Goal: Task Accomplishment & Management: Use online tool/utility

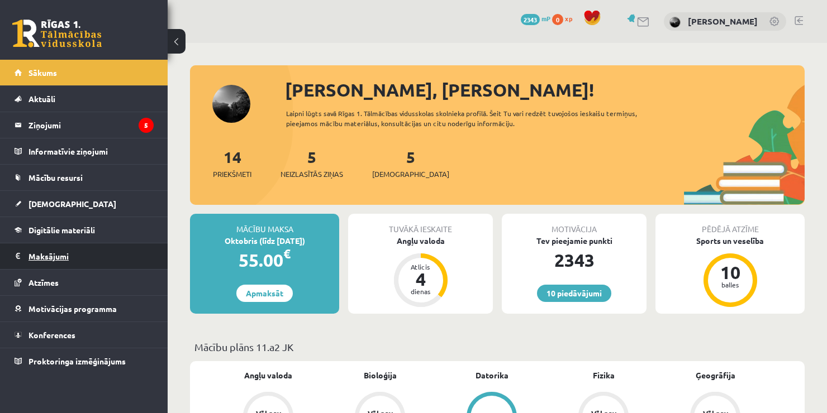
click at [58, 260] on legend "Maksājumi 0" at bounding box center [90, 257] width 125 height 26
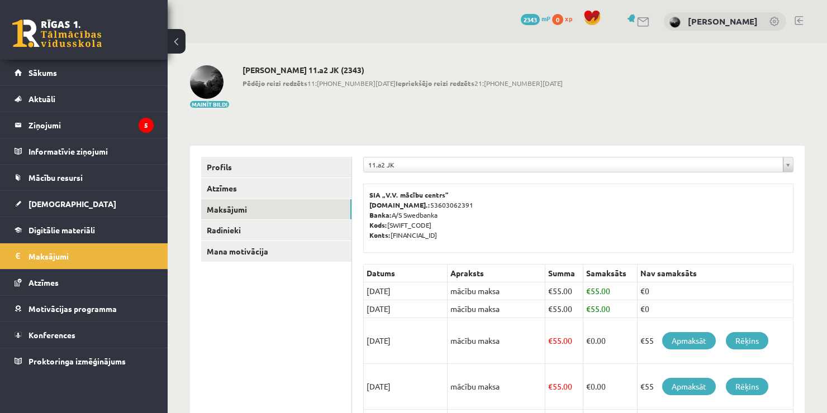
click at [772, 29] on div "Daniela Ņeupokojeva" at bounding box center [725, 21] width 122 height 19
click at [794, 20] on div "10 Dāvanas 2343 mP 0 xp Daniela Ņeupokojeva" at bounding box center [497, 21] width 659 height 43
click at [801, 20] on link at bounding box center [798, 20] width 8 height 9
click at [216, 77] on img at bounding box center [207, 82] width 34 height 34
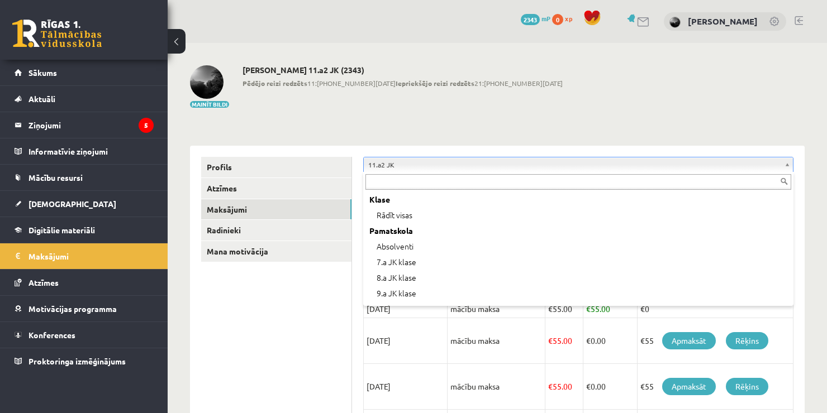
scroll to position [185, 0]
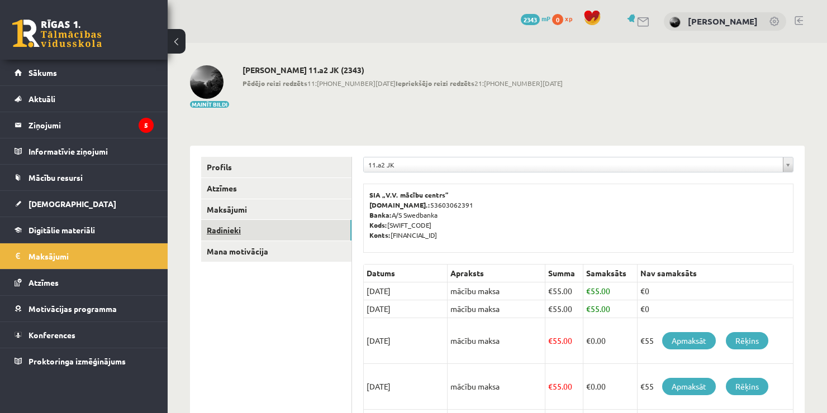
click at [284, 237] on link "Radinieki" at bounding box center [276, 230] width 150 height 21
click at [247, 214] on link "Maksājumi" at bounding box center [276, 209] width 150 height 21
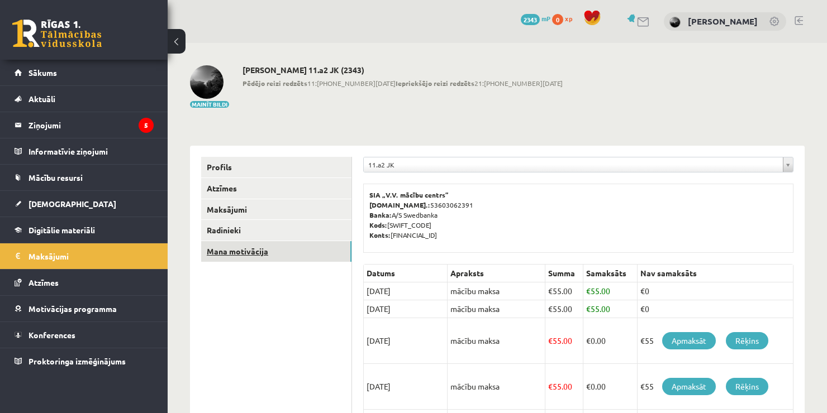
click at [252, 255] on link "Mana motivācija" at bounding box center [276, 251] width 150 height 21
click at [297, 210] on link "Maksājumi" at bounding box center [276, 209] width 150 height 21
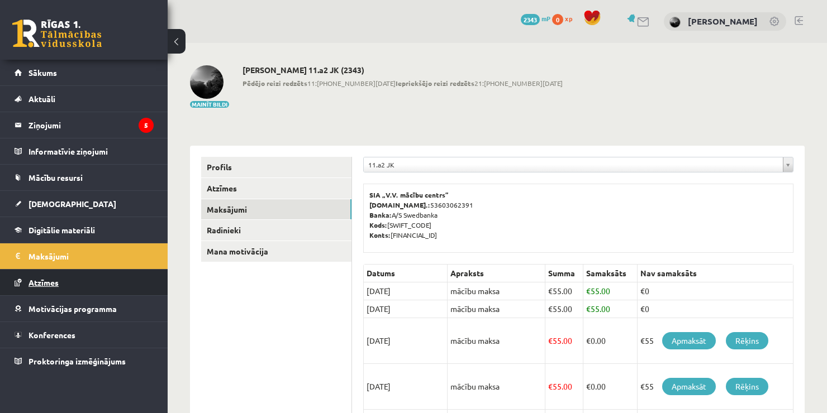
click at [41, 288] on link "Atzīmes" at bounding box center [84, 283] width 139 height 26
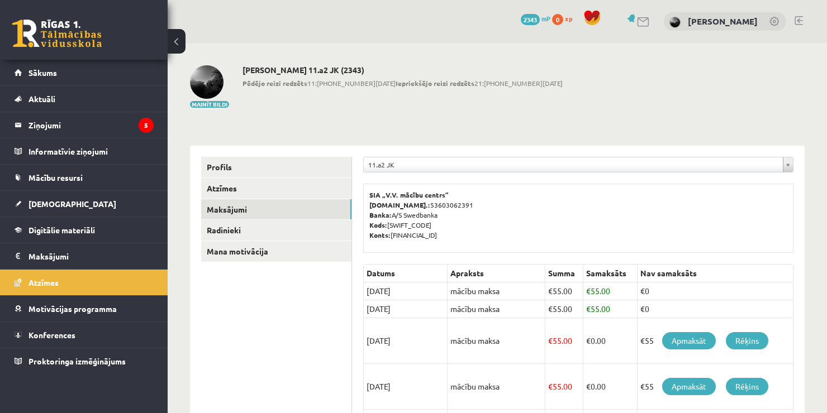
click at [209, 77] on img at bounding box center [207, 82] width 34 height 34
click at [750, 25] on link "Daniela Ņeupokojeva" at bounding box center [723, 21] width 70 height 11
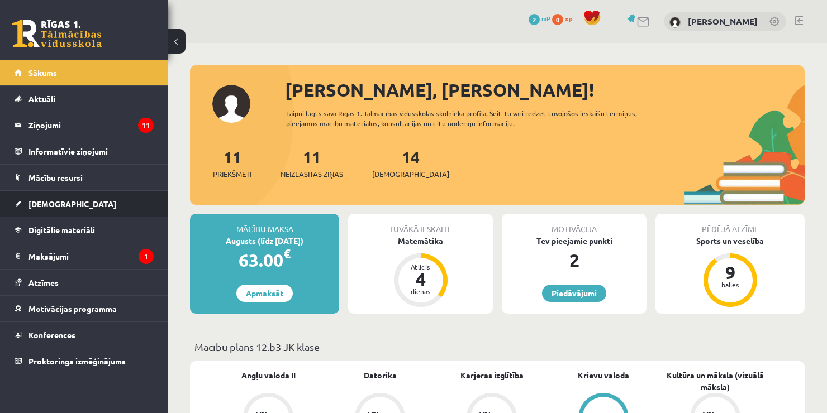
click at [93, 205] on link "[DEMOGRAPHIC_DATA]" at bounding box center [84, 204] width 139 height 26
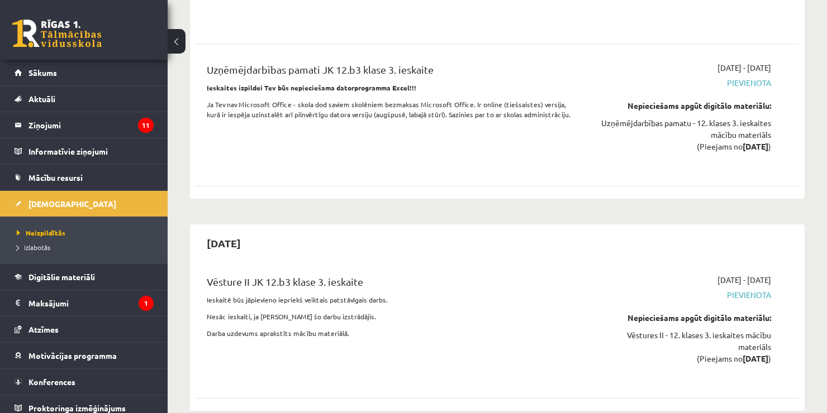
scroll to position [7291, 0]
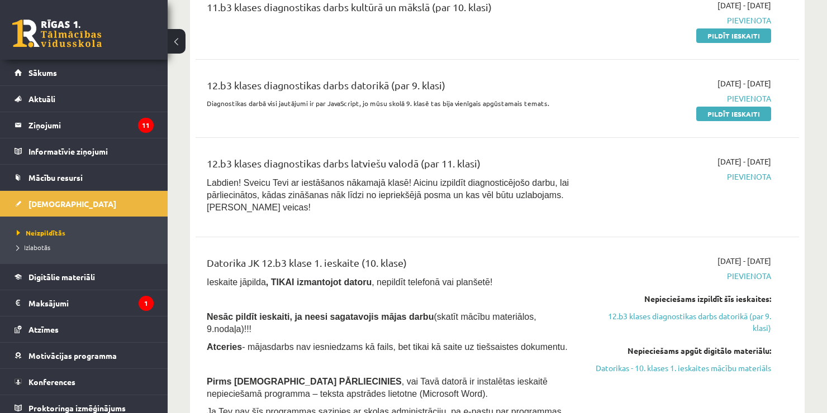
scroll to position [1343, 0]
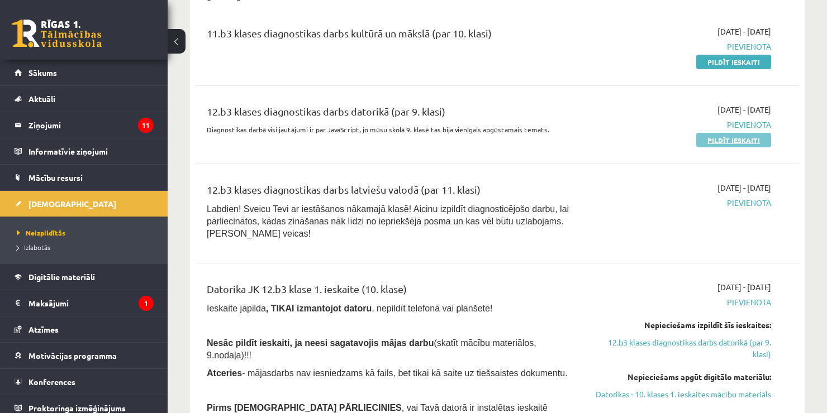
click at [723, 133] on link "Pildīt ieskaiti" at bounding box center [733, 140] width 75 height 15
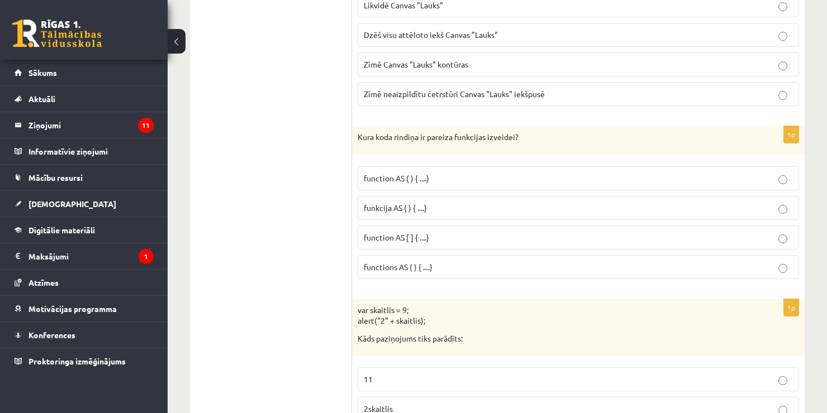
scroll to position [88, 0]
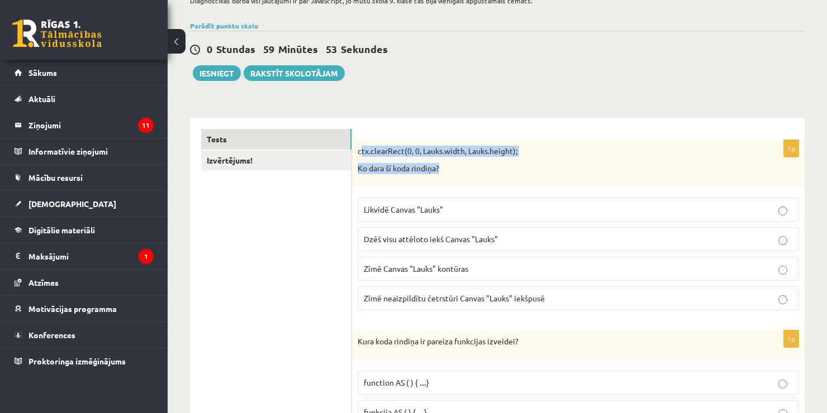
drag, startPoint x: 446, startPoint y: 173, endPoint x: 359, endPoint y: 147, distance: 91.4
click at [359, 147] on div "ctx.clearRect(0, 0, Lauks.width, Lauks.height); Ko dara šī koda rindiņa?" at bounding box center [578, 163] width 452 height 46
click at [361, 156] on p "ctx.clearRect(0, 0, Lauks.width, Lauks.height);" at bounding box center [550, 151] width 385 height 11
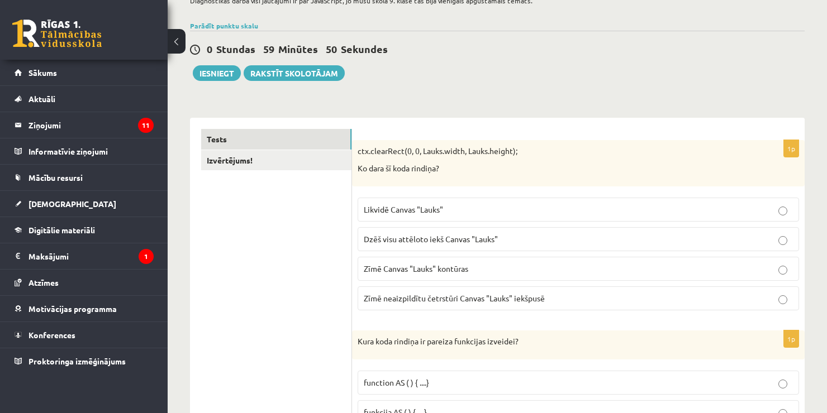
click at [361, 154] on p "ctx.clearRect(0, 0, Lauks.width, Lauks.height);" at bounding box center [550, 151] width 385 height 11
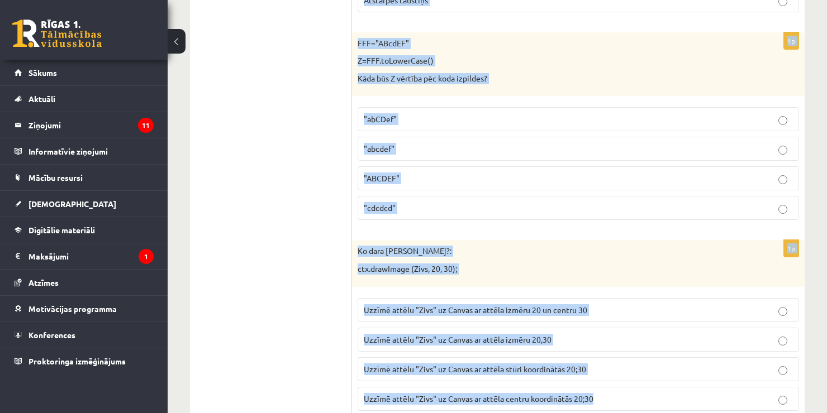
scroll to position [5632, 0]
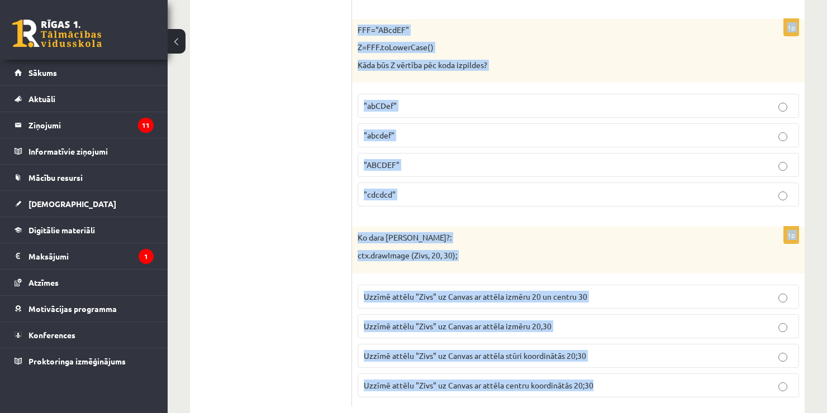
drag, startPoint x: 356, startPoint y: 150, endPoint x: 658, endPoint y: 365, distance: 370.9
copy form "ctx.clearRect(0, 0, Lauks.width, Lauks.height); Ko dara šī koda rindiņa? Likvid…"
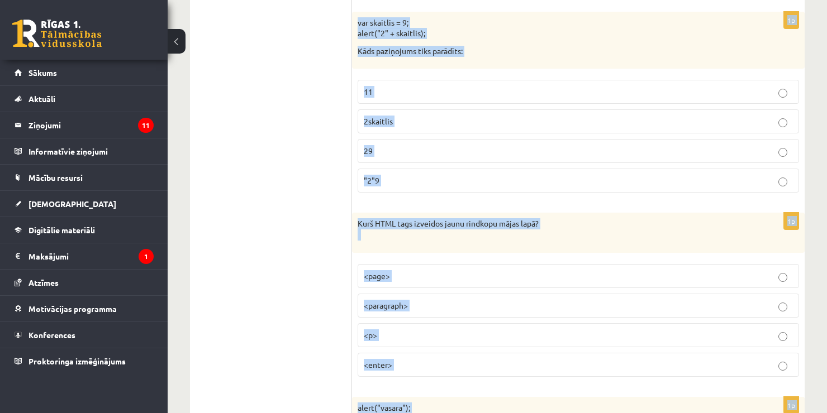
scroll to position [0, 0]
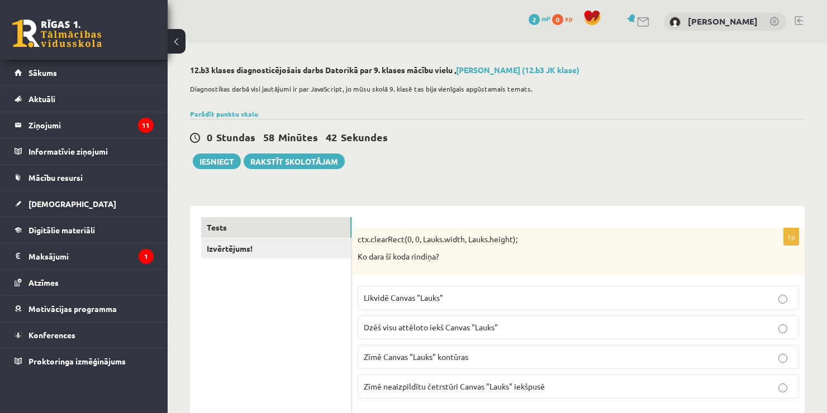
click at [736, 112] on div "Parādīt punktu skalu Atzīme No Līdz 1 0 5 2 6 8 3 9 11 4 12 14 5 15 17 6 18 20 …" at bounding box center [497, 114] width 614 height 10
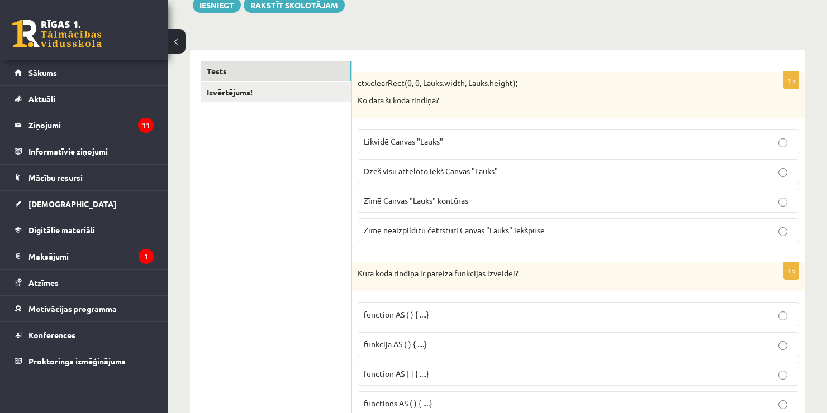
scroll to position [170, 0]
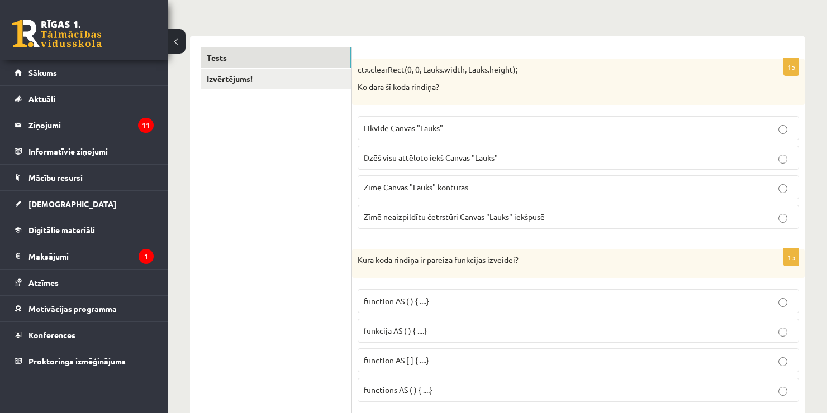
click at [404, 164] on label "Dzēš visu attēloto iekš Canvas "Lauks"" at bounding box center [578, 158] width 441 height 24
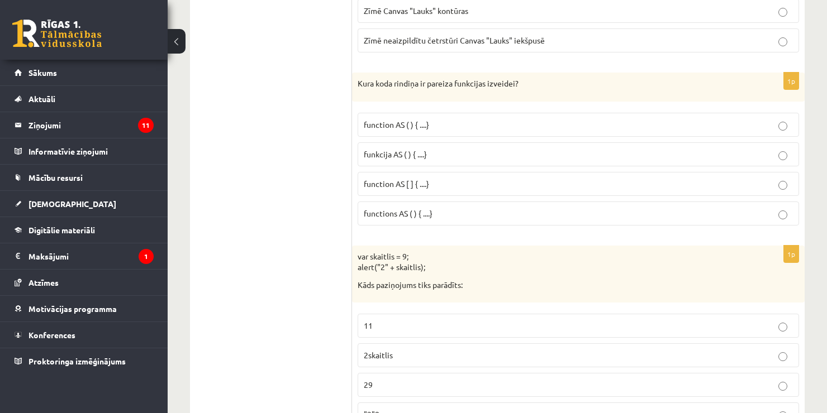
scroll to position [367, 0]
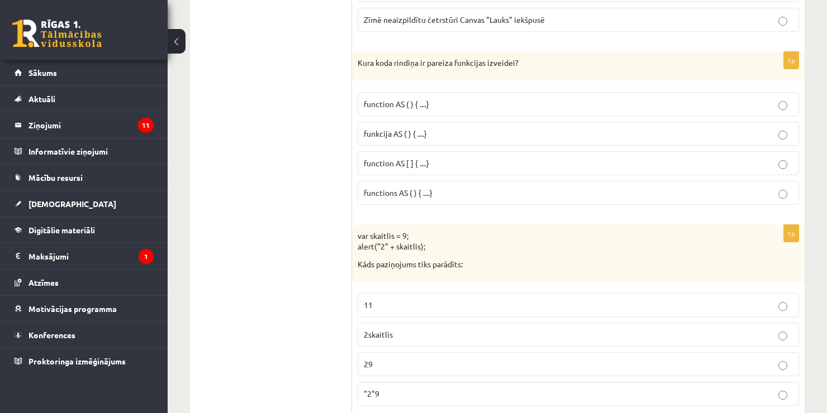
click at [419, 165] on span "function AS [ ] { ....}" at bounding box center [396, 163] width 65 height 10
click at [511, 107] on p "function AS ( ) { ....}" at bounding box center [578, 104] width 429 height 12
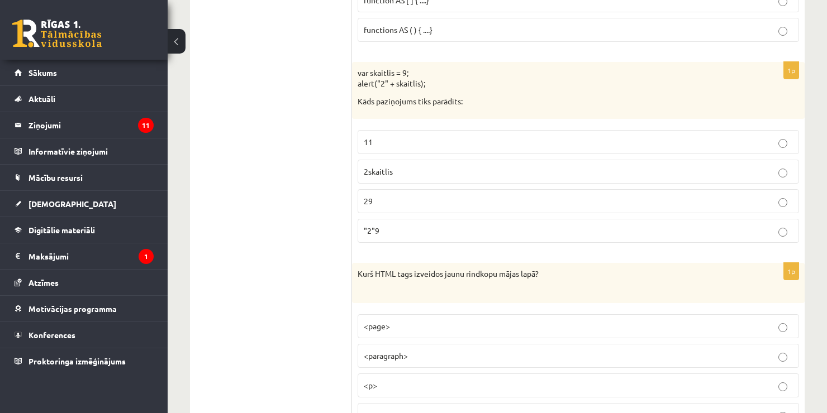
scroll to position [564, 0]
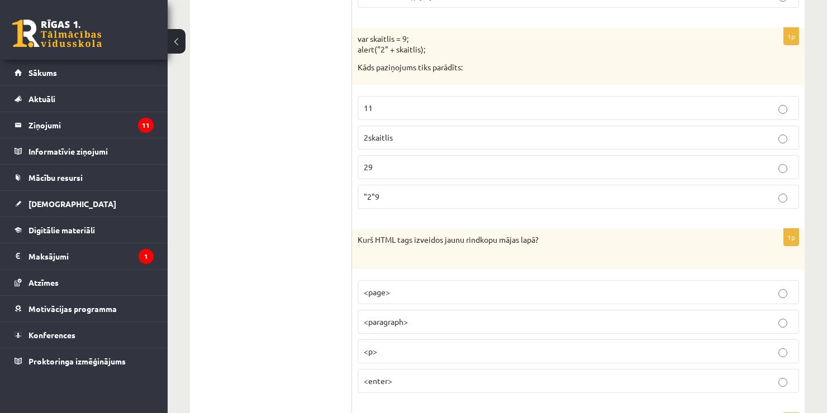
click at [408, 175] on label "29" at bounding box center [578, 167] width 441 height 24
click at [394, 350] on p "<p>" at bounding box center [578, 352] width 429 height 12
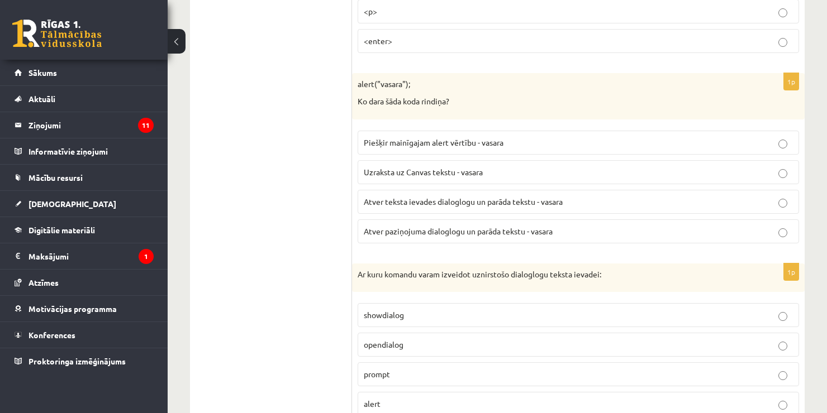
scroll to position [925, 0]
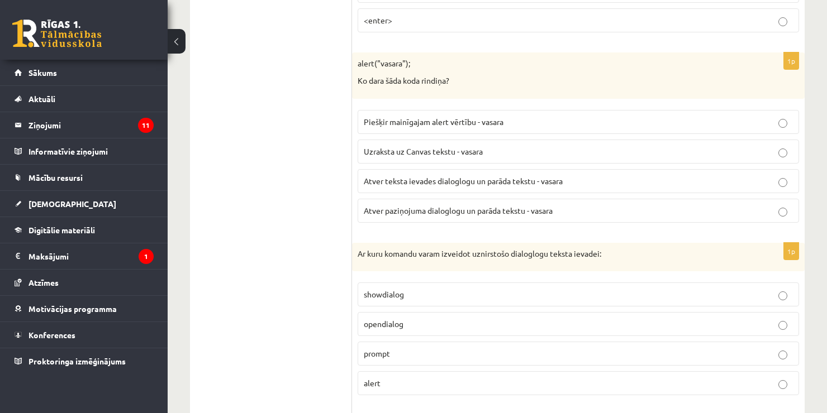
click at [427, 207] on span "Atver paziņojuma dialoglogu un parāda tekstu - vasara" at bounding box center [458, 211] width 189 height 10
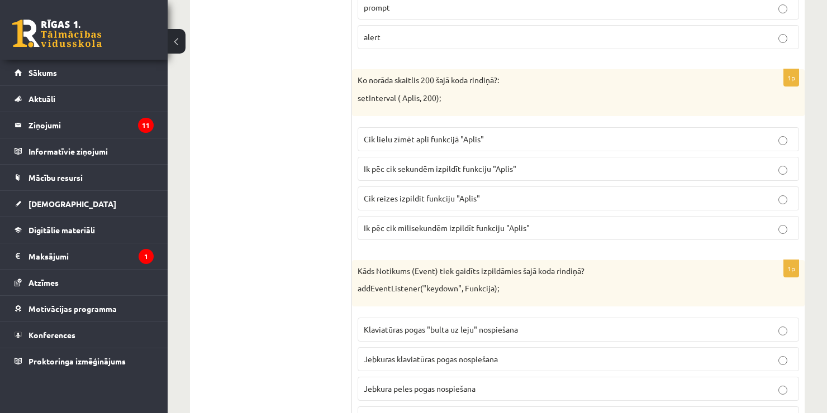
scroll to position [1197, 0]
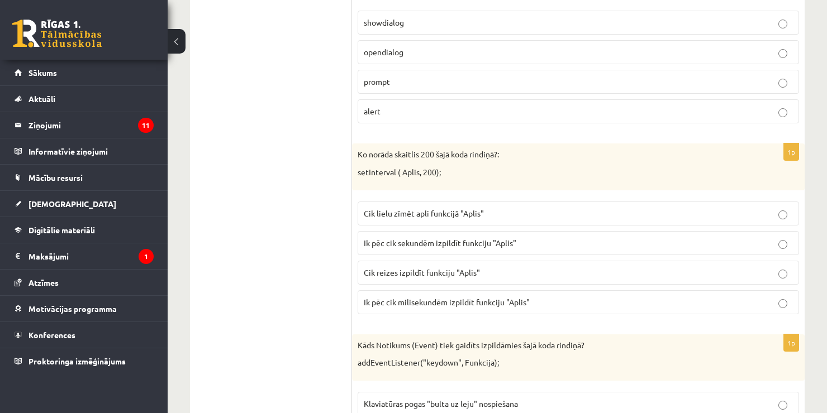
click at [705, 83] on p "prompt" at bounding box center [578, 82] width 429 height 12
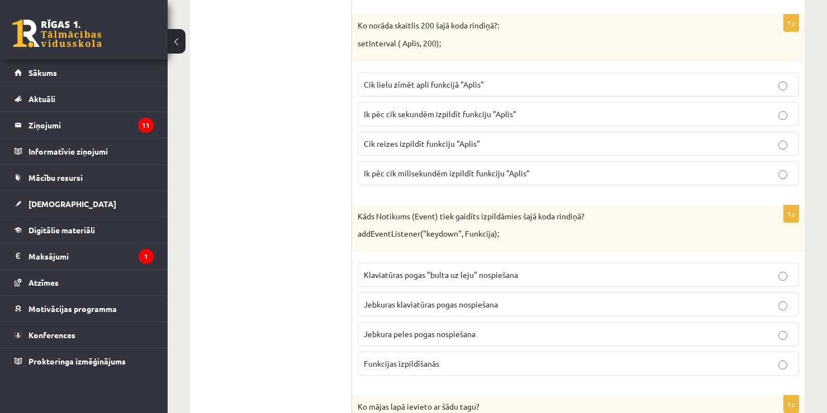
scroll to position [1313, 0]
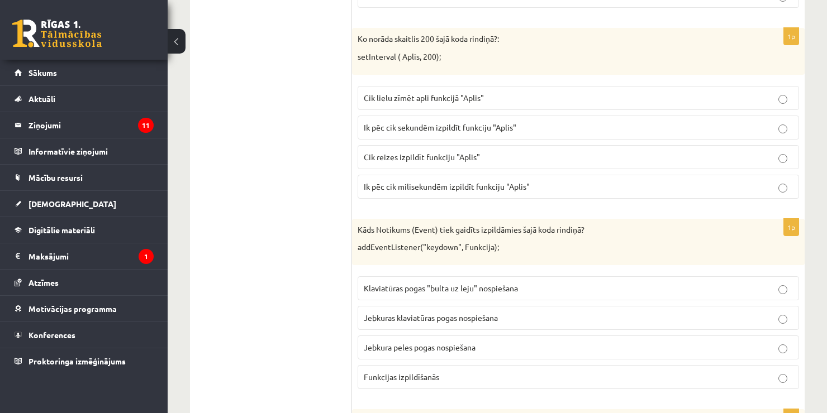
click at [437, 130] on label "Ik pēc cik sekundēm izpildīt funkciju "Aplis"" at bounding box center [578, 128] width 441 height 24
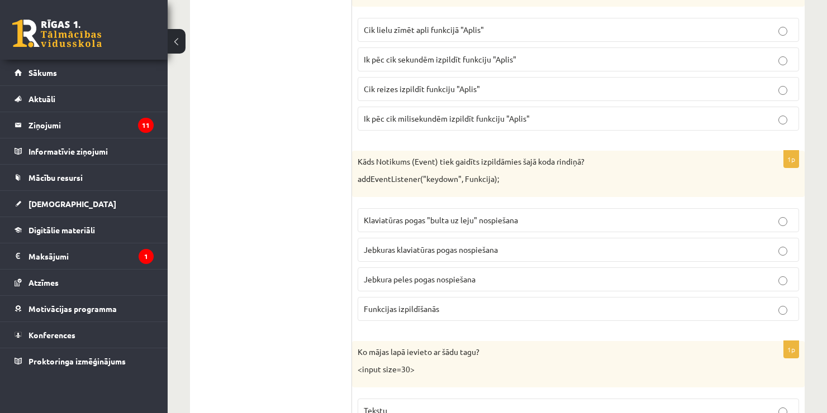
scroll to position [1421, 0]
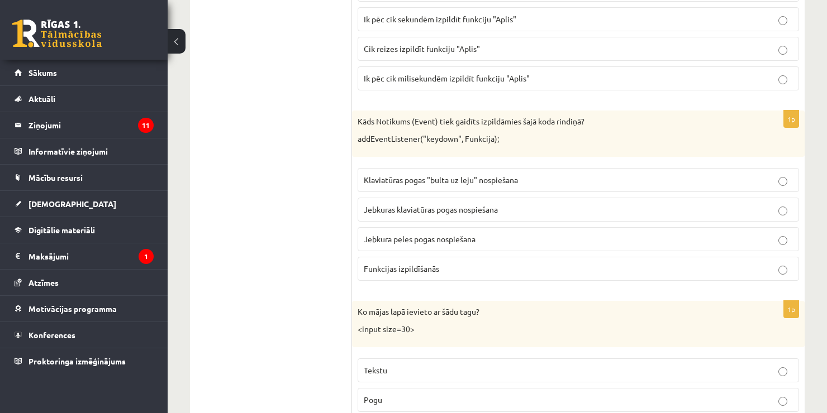
click at [503, 216] on fieldset "Klaviatūras pogas "bulta uz leju" nospiešana Jebkuras klaviatūras pogas nospieš…" at bounding box center [578, 224] width 441 height 122
click at [530, 204] on p "Jebkuras klaviatūras pogas nospiešana" at bounding box center [578, 210] width 429 height 12
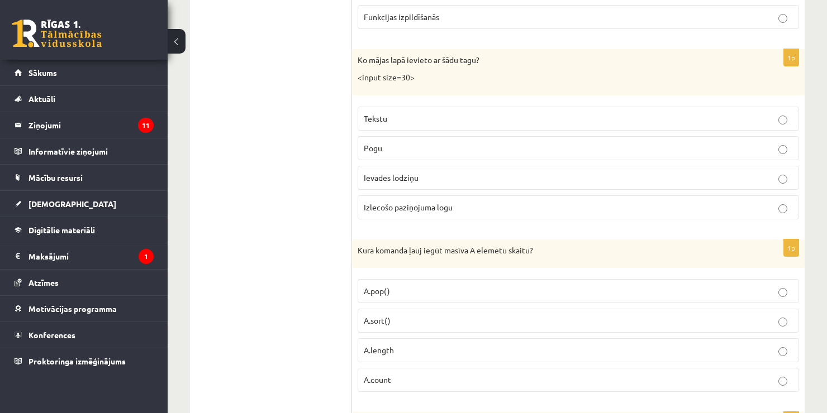
scroll to position [1694, 0]
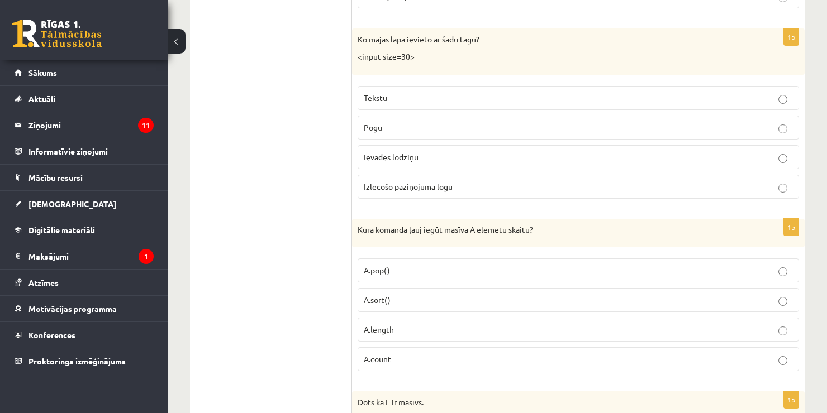
click at [421, 151] on p "Ievades lodziņu" at bounding box center [578, 157] width 429 height 12
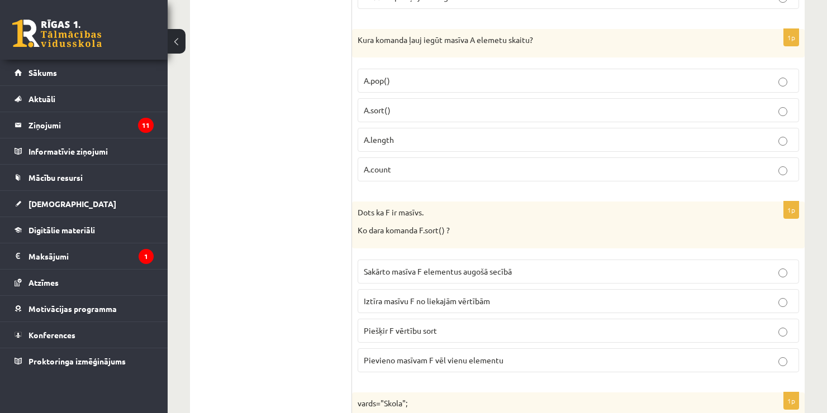
scroll to position [1890, 0]
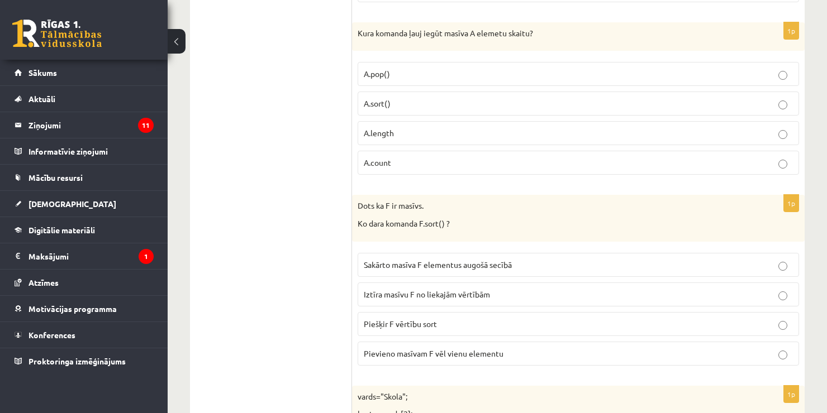
click at [405, 127] on p "A.length" at bounding box center [578, 133] width 429 height 12
click at [412, 259] on p "Sakārto masīva F elementus augošā secībā" at bounding box center [578, 265] width 429 height 12
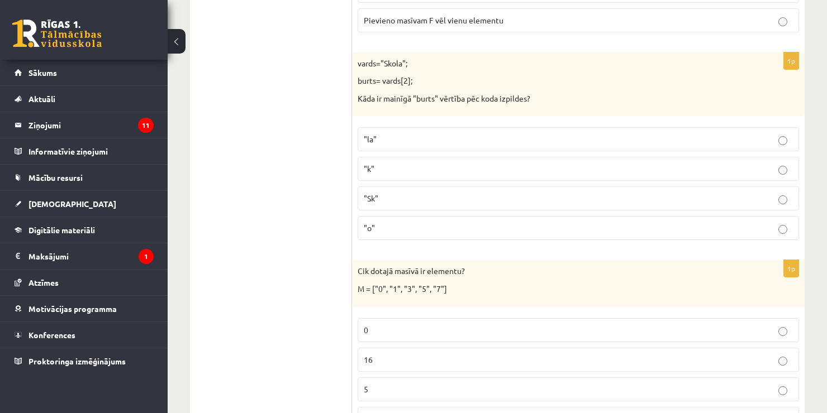
scroll to position [2231, 0]
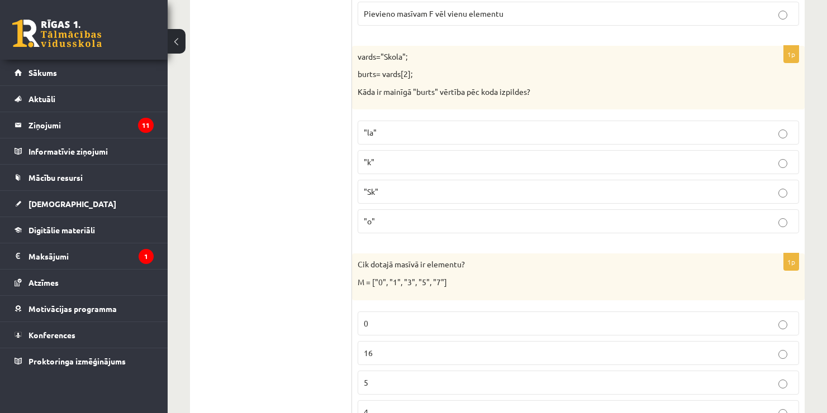
click at [405, 217] on label ""o"" at bounding box center [578, 221] width 441 height 24
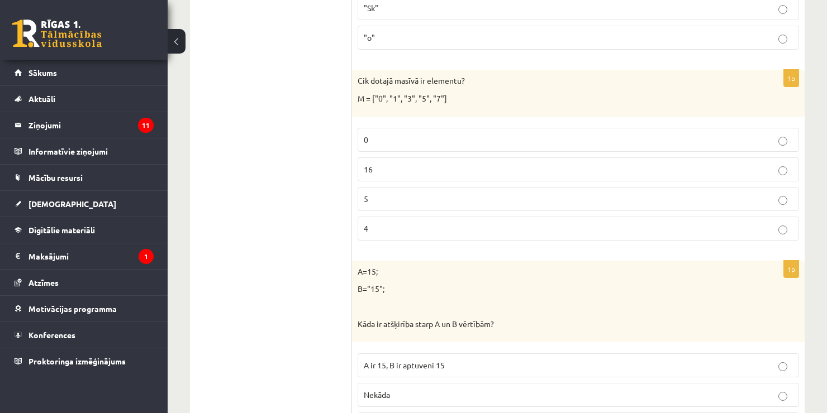
scroll to position [2469, 0]
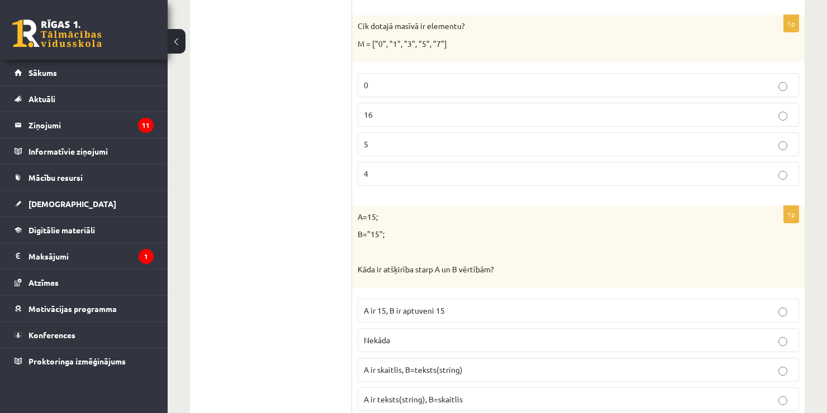
click at [386, 144] on label "5" at bounding box center [578, 144] width 441 height 24
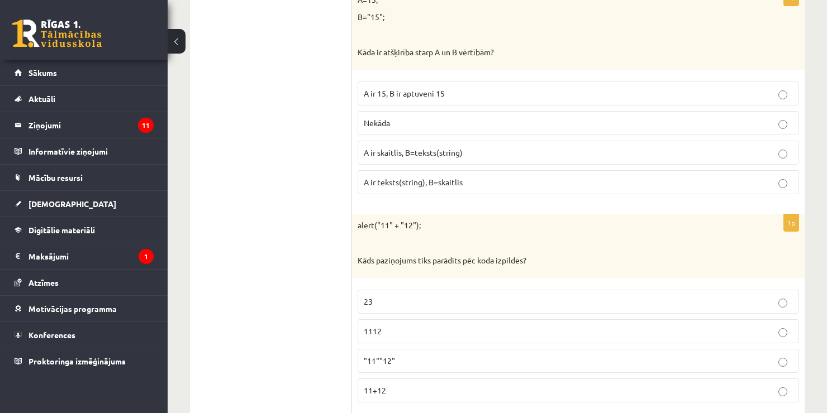
scroll to position [2632, 0]
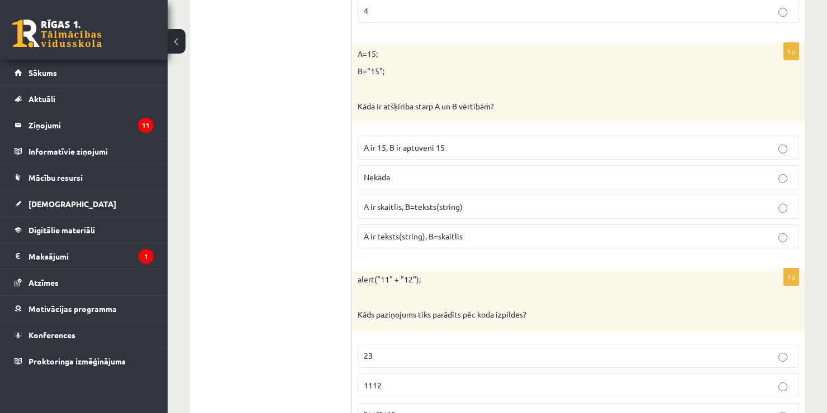
click at [412, 202] on span "A ir skaitlis, B=teksts(string)" at bounding box center [413, 207] width 99 height 10
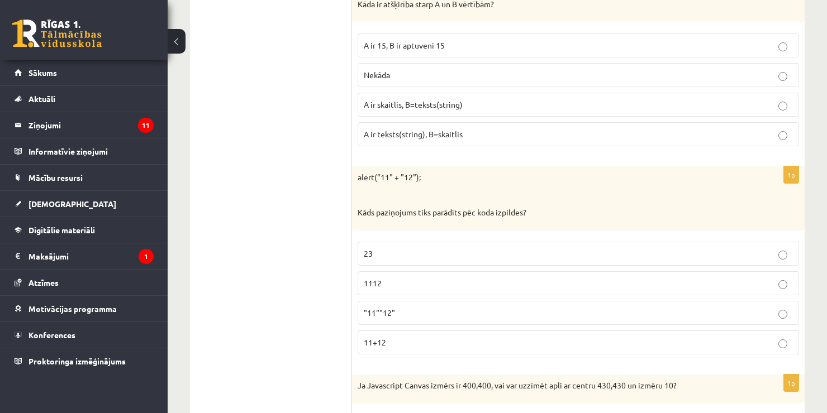
scroll to position [2877, 0]
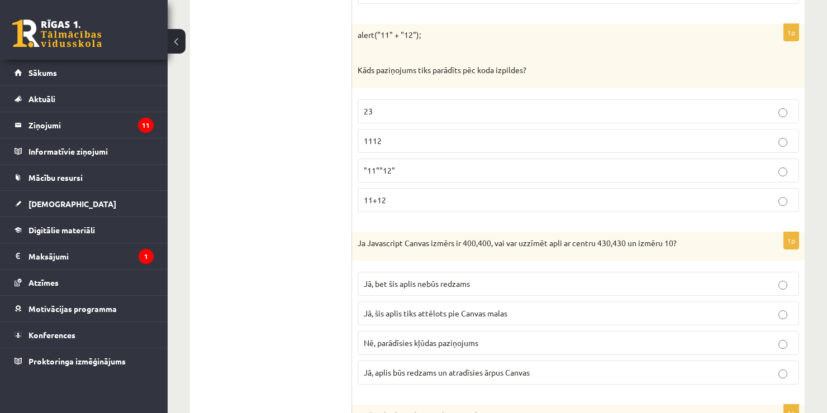
click at [403, 135] on p "1112" at bounding box center [578, 141] width 429 height 12
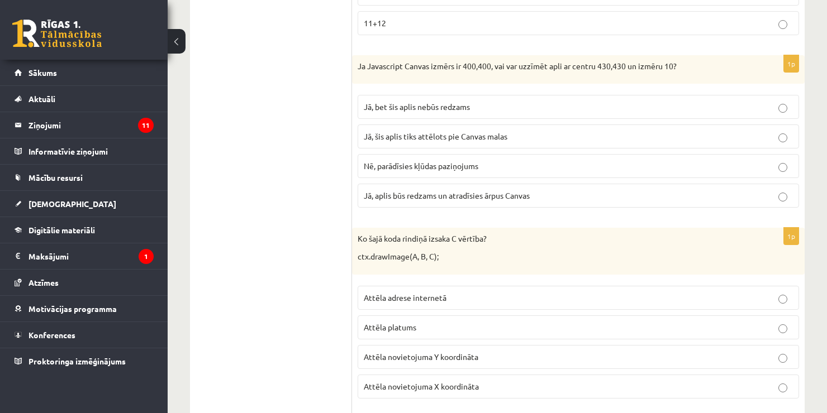
scroll to position [3041, 0]
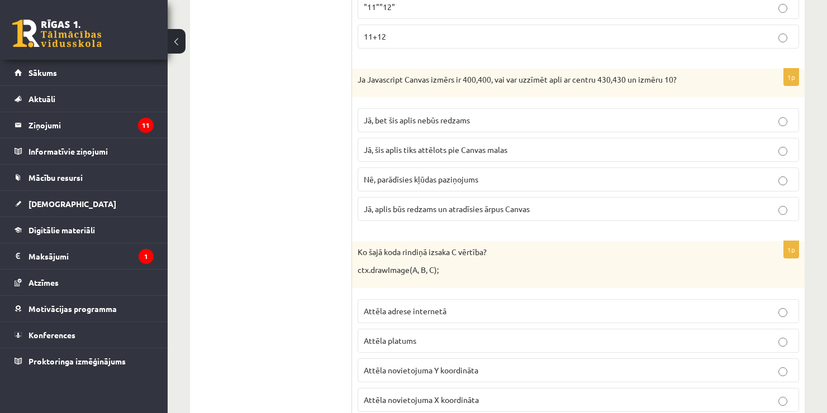
click at [482, 116] on label "Jā, bet šis aplis nebūs redzams" at bounding box center [578, 120] width 441 height 24
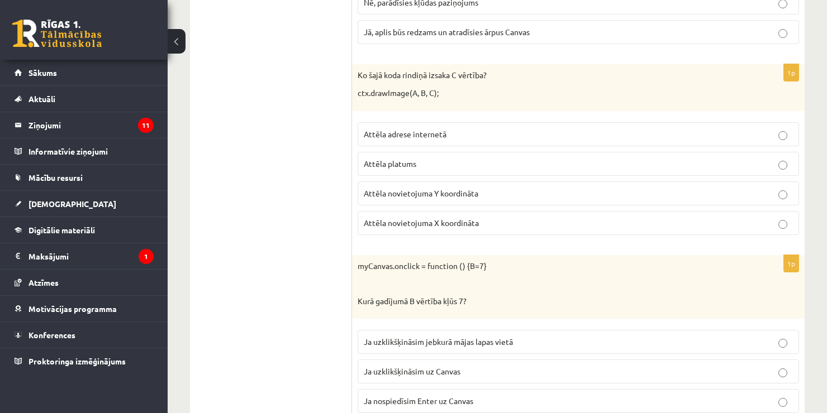
scroll to position [3238, 0]
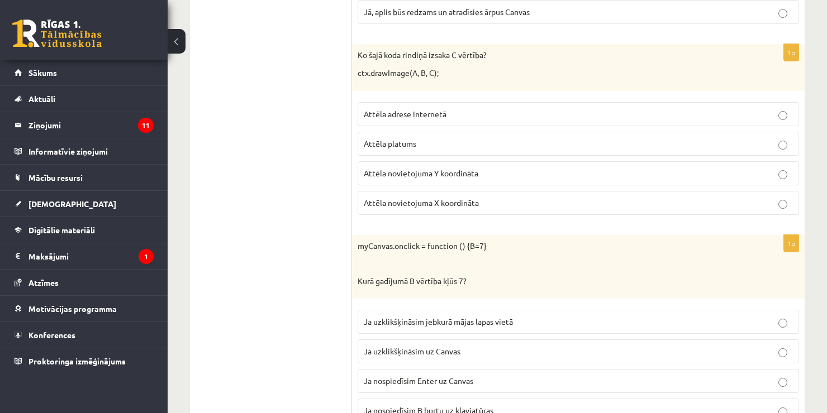
click at [432, 168] on span "Attēla novietojuma Y koordināta" at bounding box center [421, 173] width 115 height 10
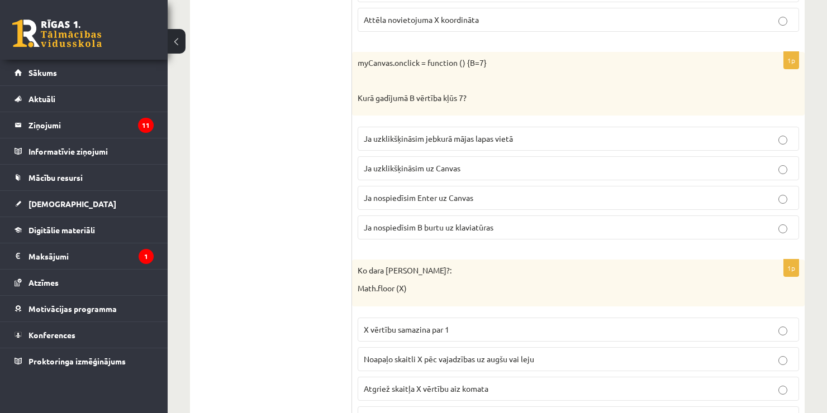
scroll to position [3435, 0]
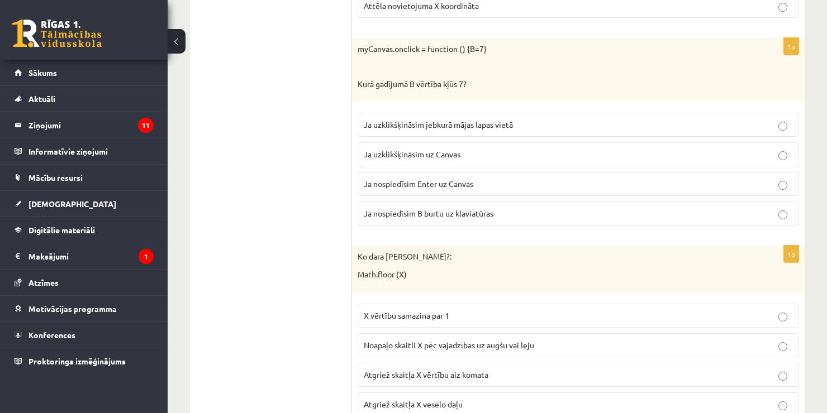
click at [487, 149] on p "Ja uzklikšķināsim uz Canvas" at bounding box center [578, 155] width 429 height 12
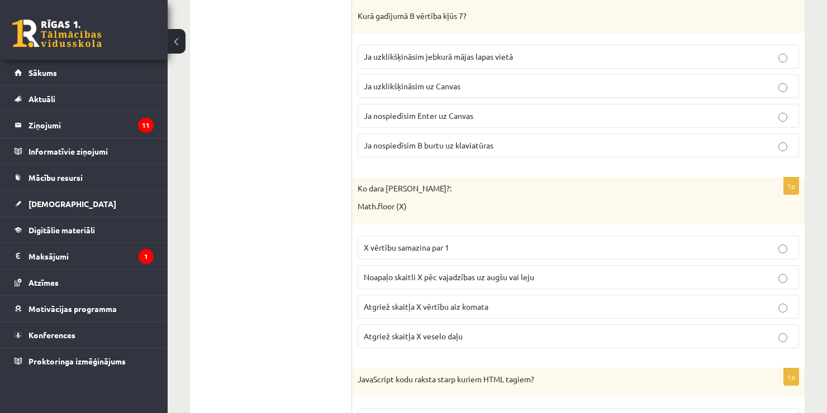
scroll to position [3598, 0]
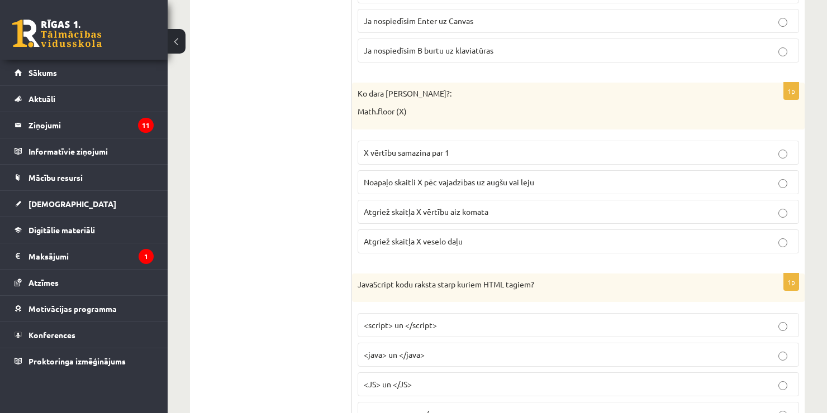
click at [443, 236] on span "Atgriež skaitļa X veselo daļu" at bounding box center [413, 241] width 99 height 10
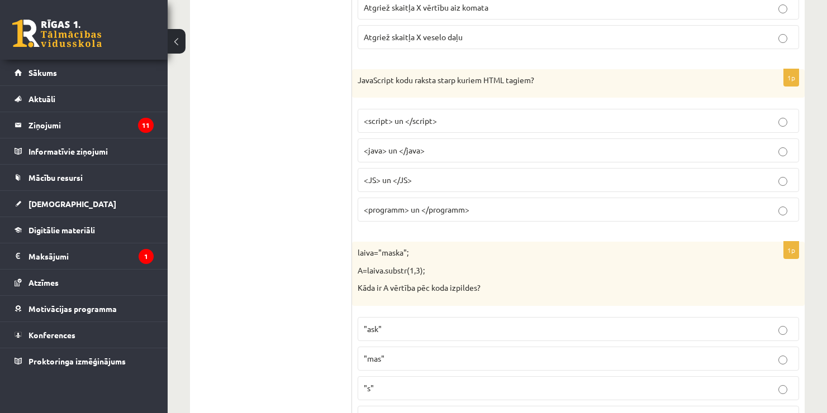
click at [482, 113] on label "<script> un </script>" at bounding box center [578, 121] width 441 height 24
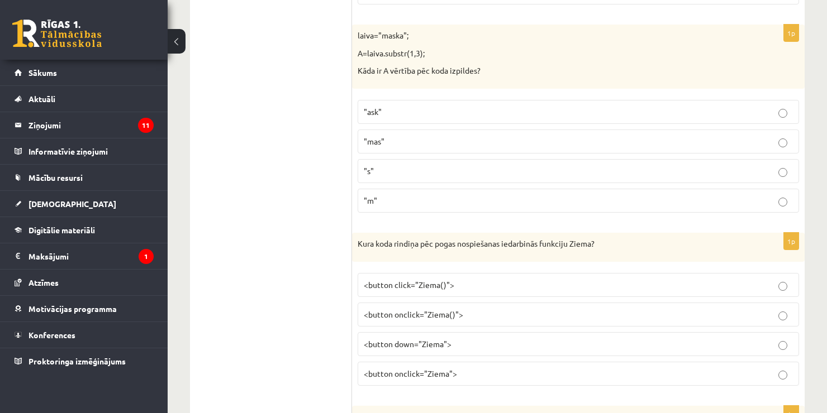
scroll to position [4033, 0]
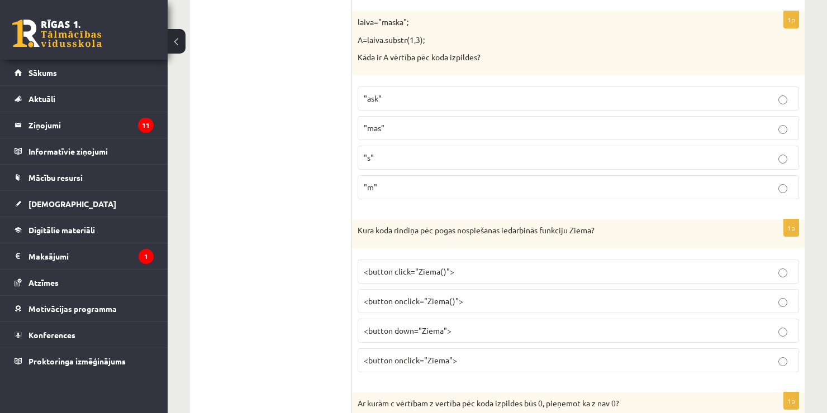
click at [442, 93] on p ""ask"" at bounding box center [578, 99] width 429 height 12
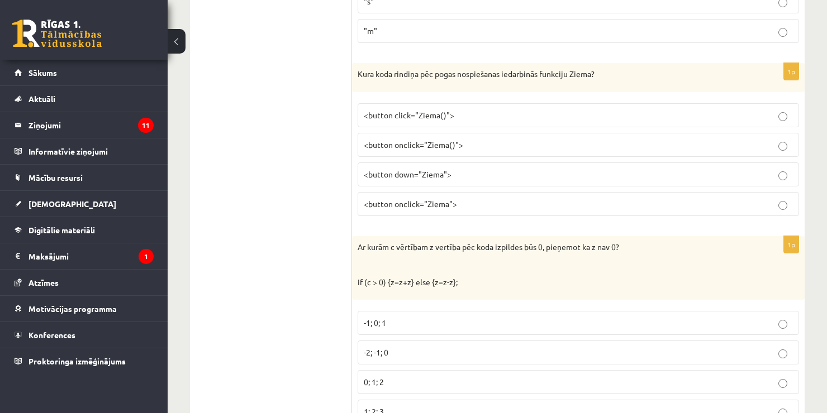
scroll to position [4204, 0]
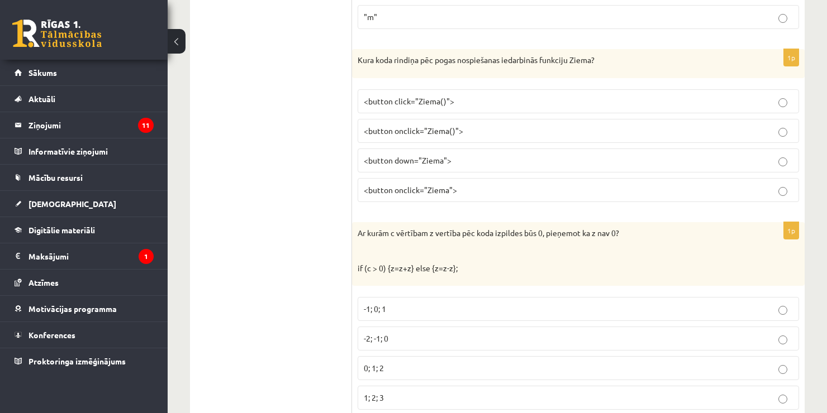
click at [414, 126] on span "<button onclick="Ziema()">" at bounding box center [413, 131] width 99 height 10
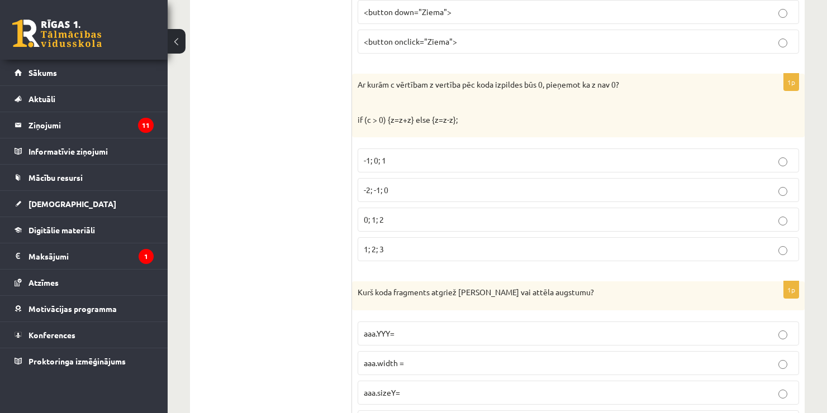
scroll to position [4434, 0]
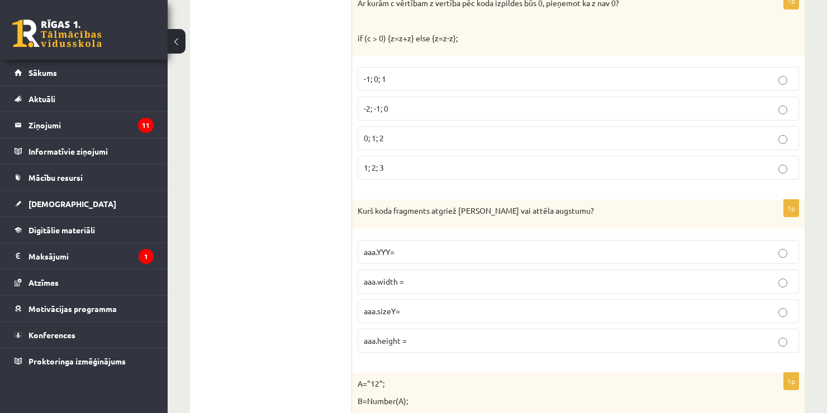
click at [499, 67] on label "-1; 0; 1" at bounding box center [578, 79] width 441 height 24
click at [407, 335] on p "aaa.height =" at bounding box center [578, 341] width 429 height 12
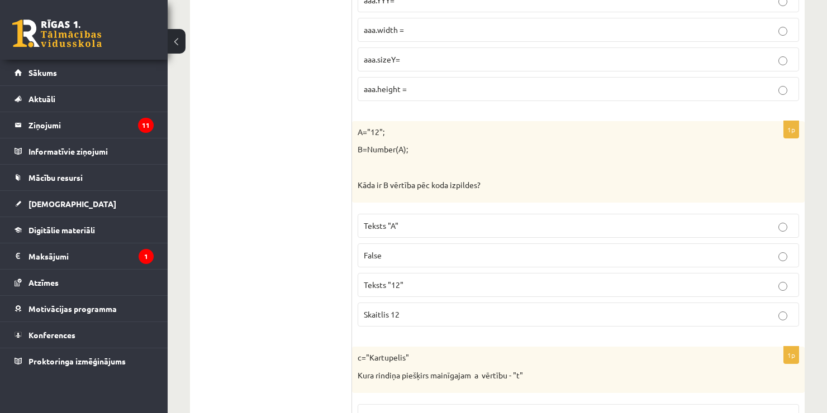
scroll to position [4719, 0]
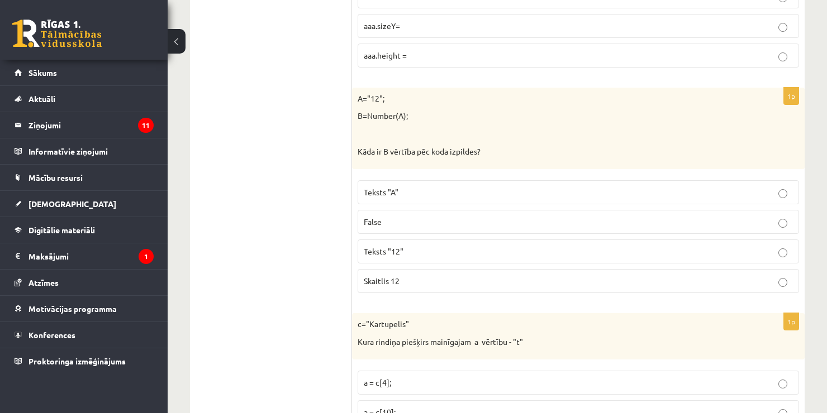
click at [409, 246] on p "Teksts "12"" at bounding box center [578, 252] width 429 height 12
click at [404, 275] on p "Skaitlis 12" at bounding box center [578, 281] width 429 height 12
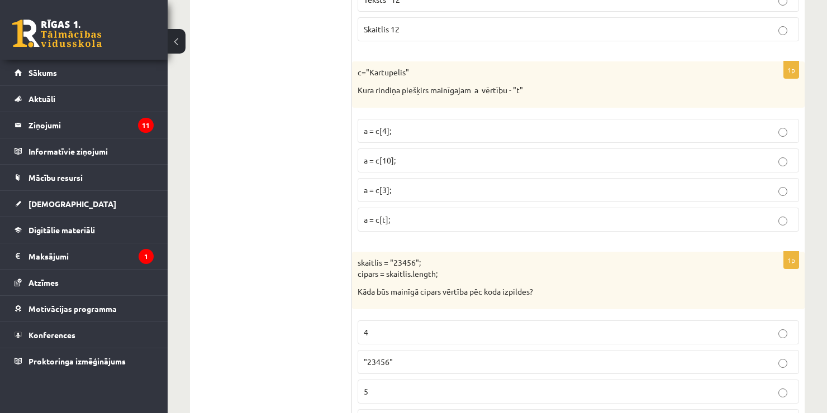
scroll to position [4958, 0]
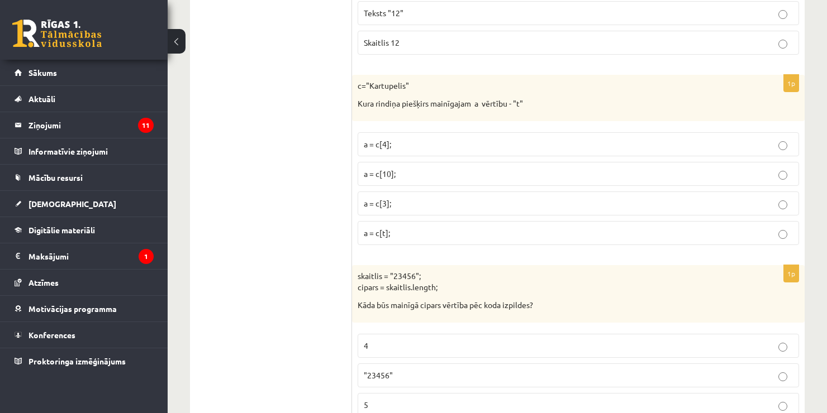
click at [490, 399] on p "5" at bounding box center [578, 405] width 429 height 12
click at [398, 221] on label "a = c[t];" at bounding box center [578, 233] width 441 height 24
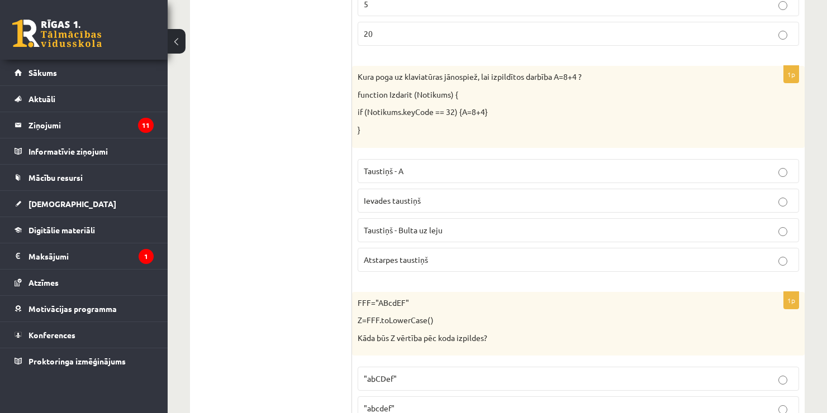
scroll to position [5366, 0]
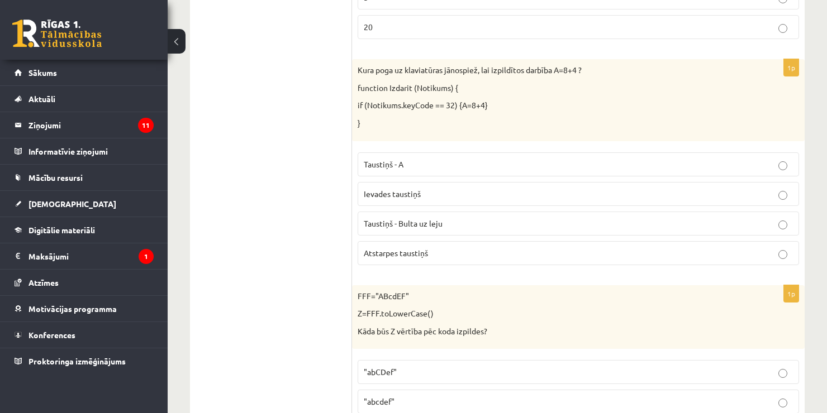
click at [421, 248] on span "Atstarpes taustiņš" at bounding box center [396, 253] width 64 height 10
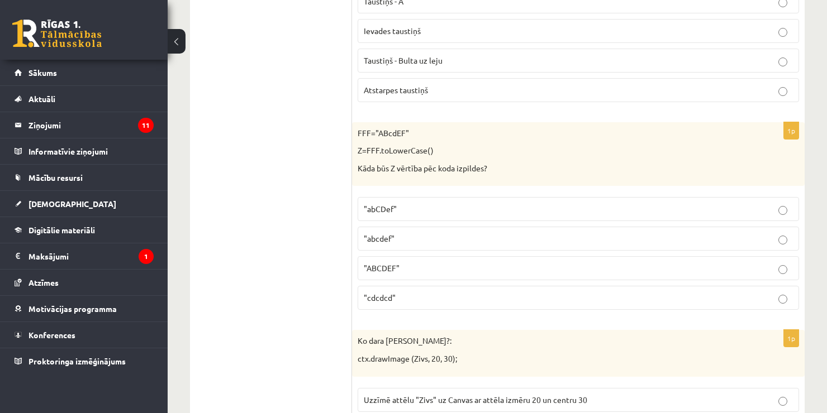
scroll to position [5536, 0]
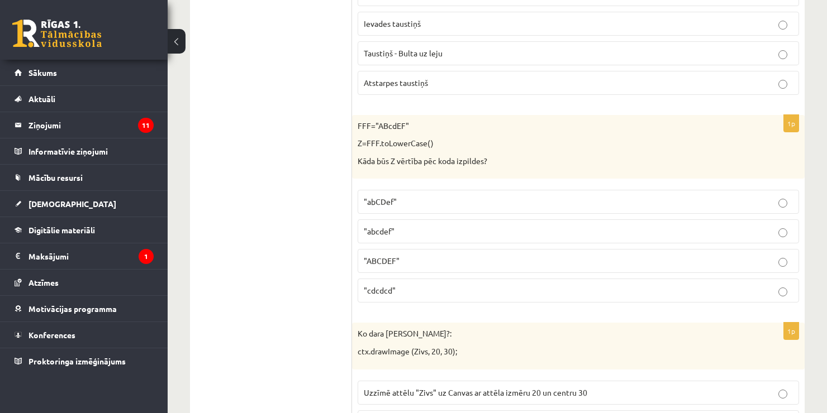
click at [403, 226] on p ""abcdef"" at bounding box center [578, 232] width 429 height 12
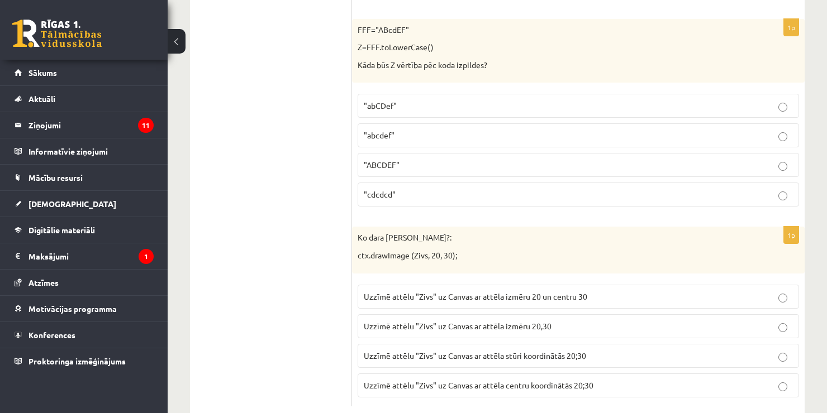
click at [521, 321] on span "Uzzīmē attēlu "Zivs" uz Canvas ar attēla izmēru 20,30" at bounding box center [458, 326] width 188 height 10
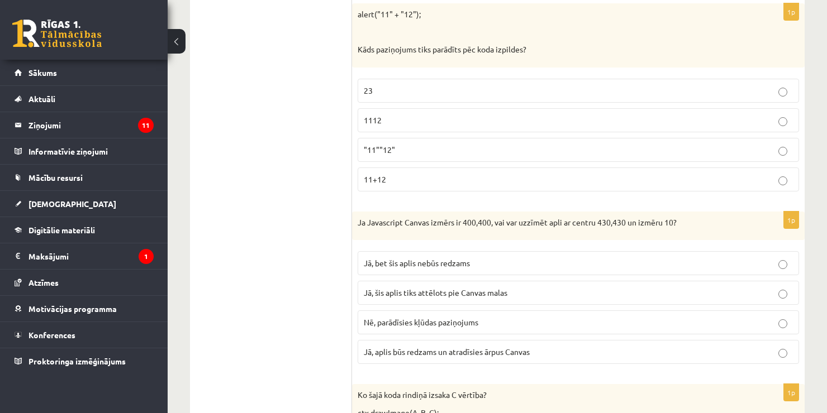
scroll to position [0, 0]
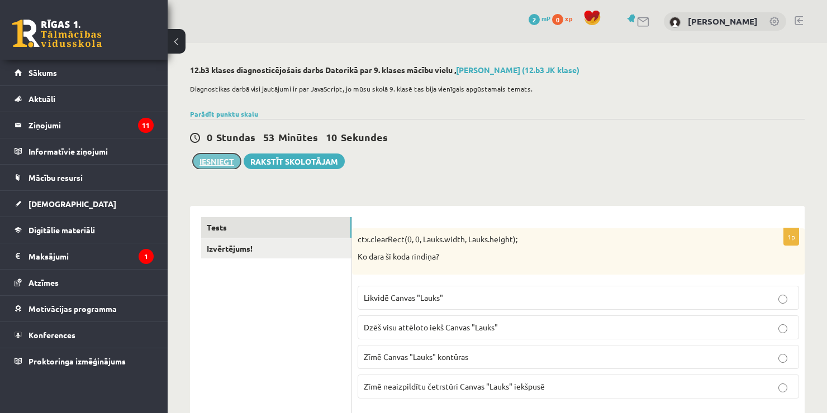
click at [221, 168] on button "Iesniegt" at bounding box center [217, 162] width 48 height 16
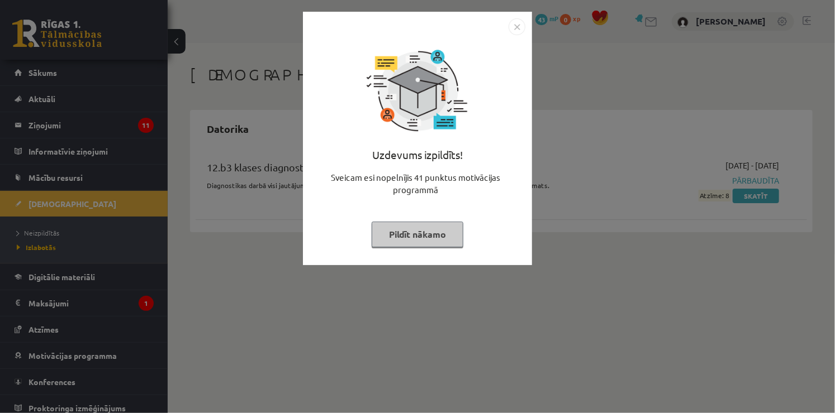
click at [447, 241] on button "Pildīt nākamo" at bounding box center [417, 235] width 92 height 26
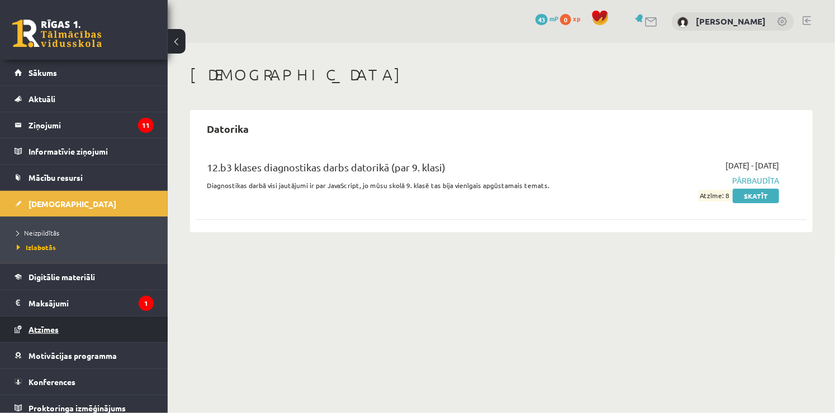
click at [57, 329] on span "Atzīmes" at bounding box center [43, 330] width 30 height 10
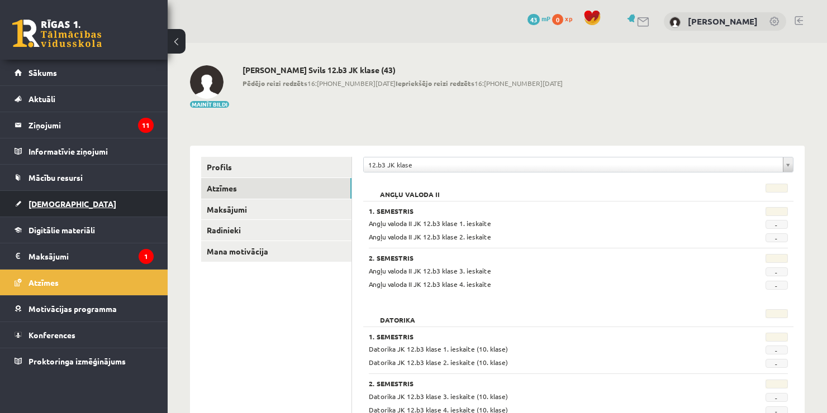
click at [52, 201] on span "[DEMOGRAPHIC_DATA]" at bounding box center [72, 204] width 88 height 10
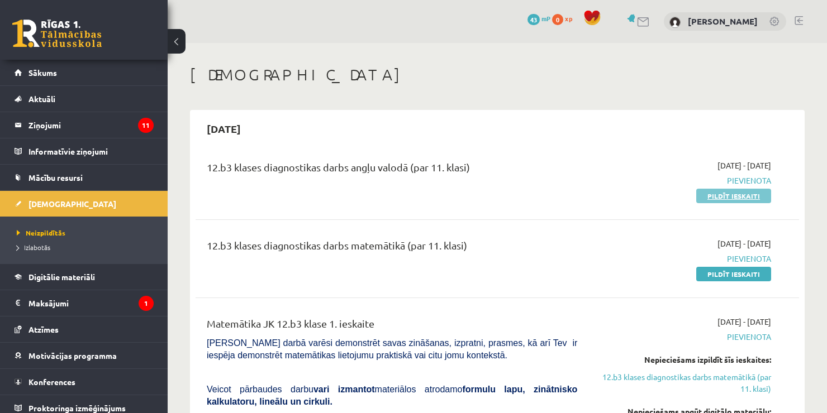
click at [733, 194] on link "Pildīt ieskaiti" at bounding box center [733, 196] width 75 height 15
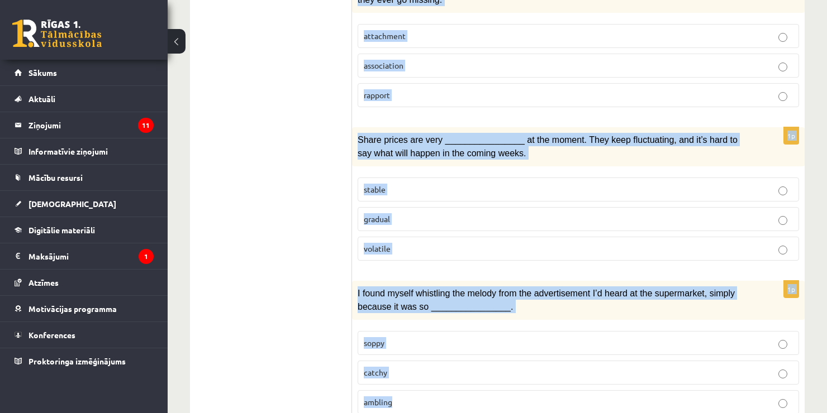
scroll to position [1711, 0]
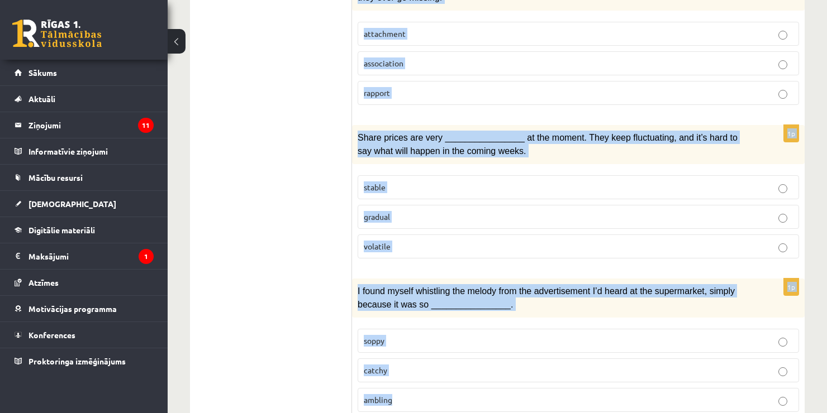
drag, startPoint x: 357, startPoint y: 247, endPoint x: 457, endPoint y: 363, distance: 153.3
copy form "Lo’i dol sit am consec adip elits, doeiu tem incid, utl etdo magna aliq e admi …"
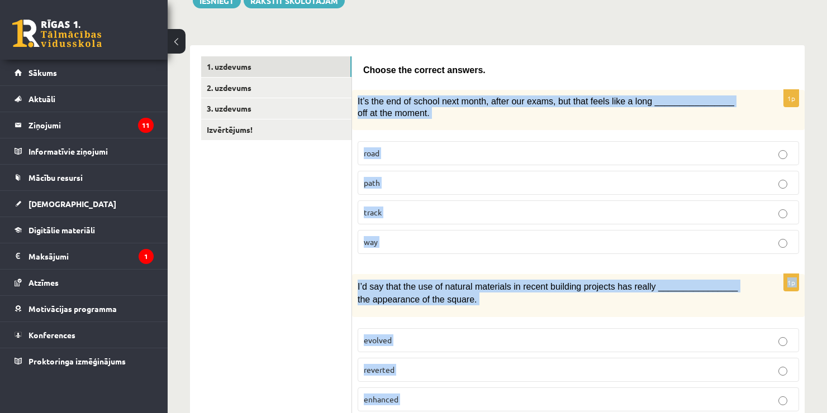
scroll to position [15, 0]
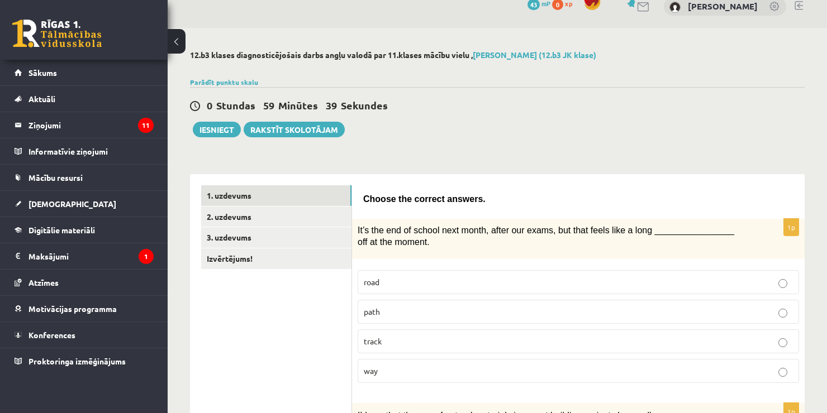
click at [654, 110] on div "0 Stundas 59 Minūtes 39 Sekundes" at bounding box center [497, 106] width 614 height 15
click at [371, 369] on span "way" at bounding box center [371, 371] width 14 height 10
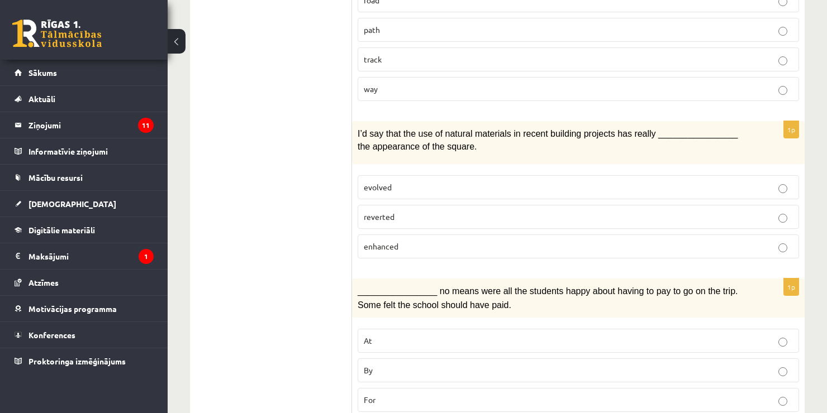
scroll to position [304, 0]
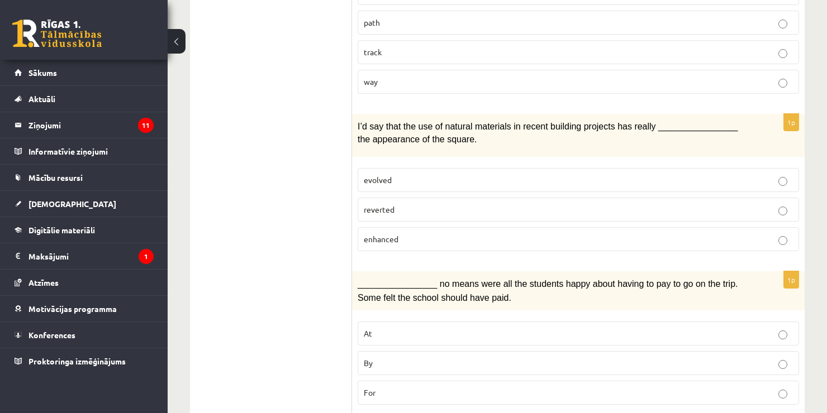
click at [407, 240] on p "enhanced" at bounding box center [578, 240] width 429 height 12
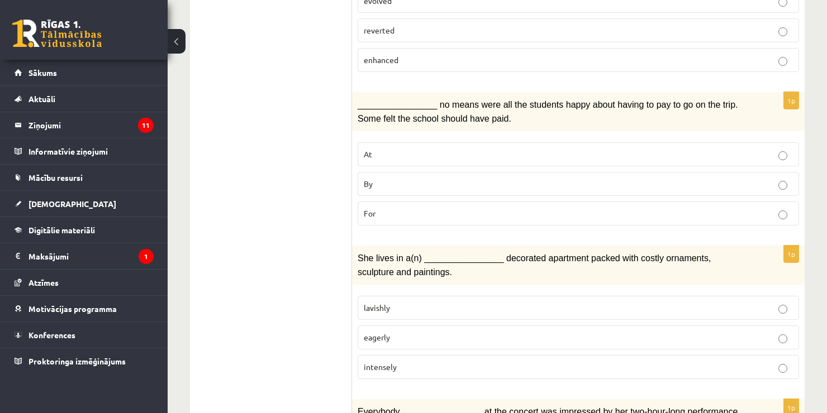
scroll to position [491, 0]
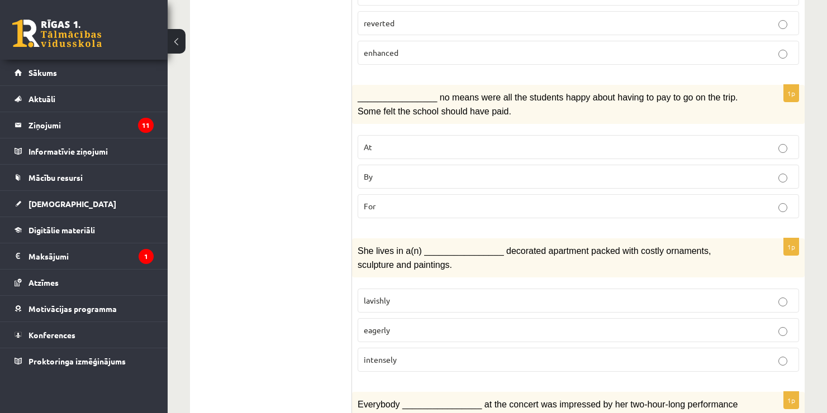
click at [397, 177] on label "By" at bounding box center [578, 177] width 441 height 24
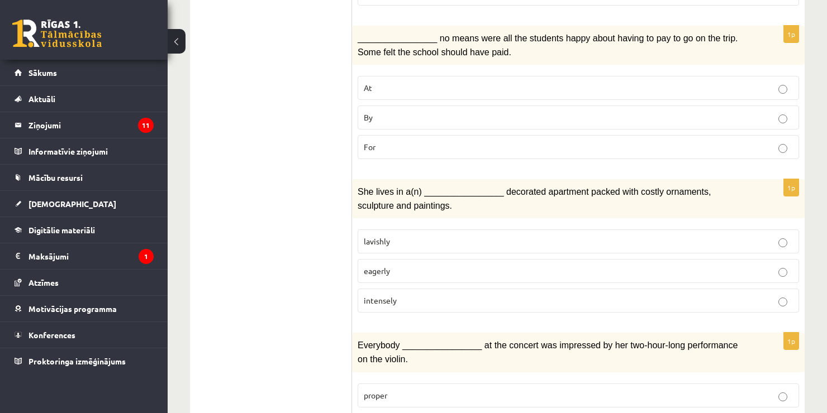
scroll to position [558, 0]
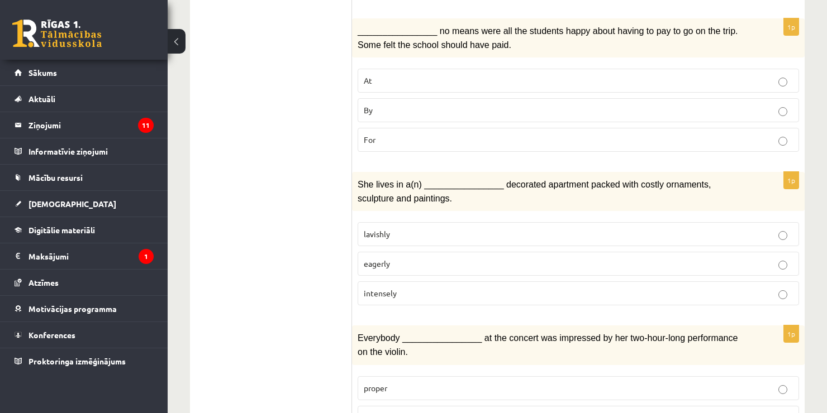
click at [412, 228] on p "lavishly" at bounding box center [578, 234] width 429 height 12
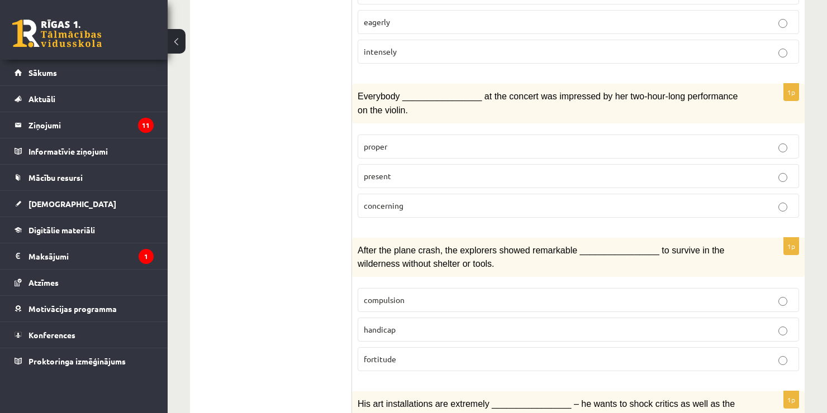
scroll to position [809, 0]
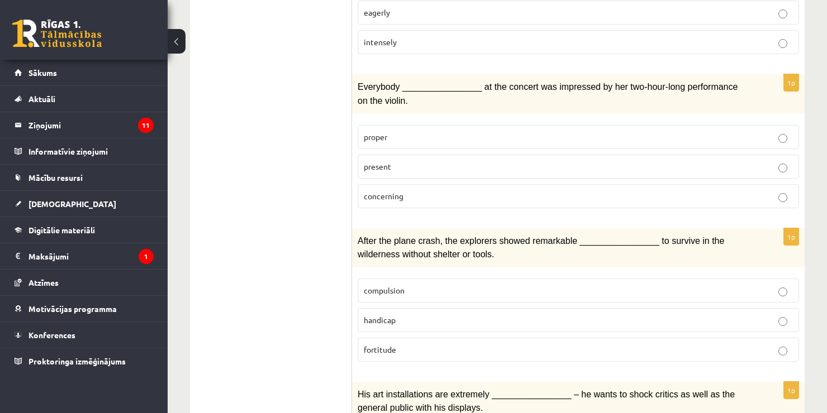
click at [418, 161] on p "present" at bounding box center [578, 167] width 429 height 12
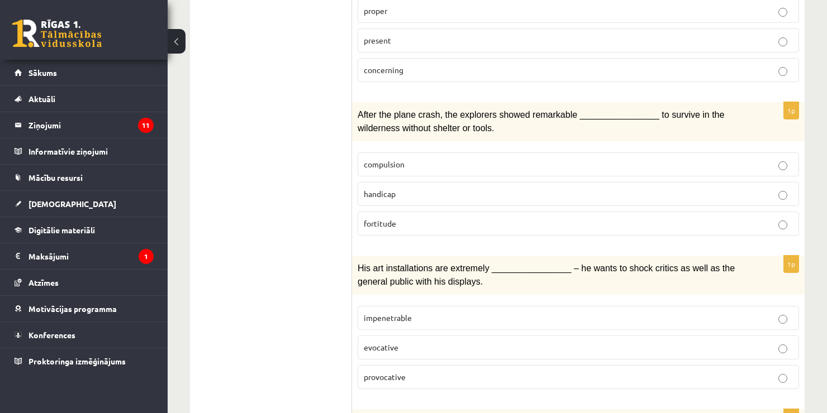
scroll to position [940, 0]
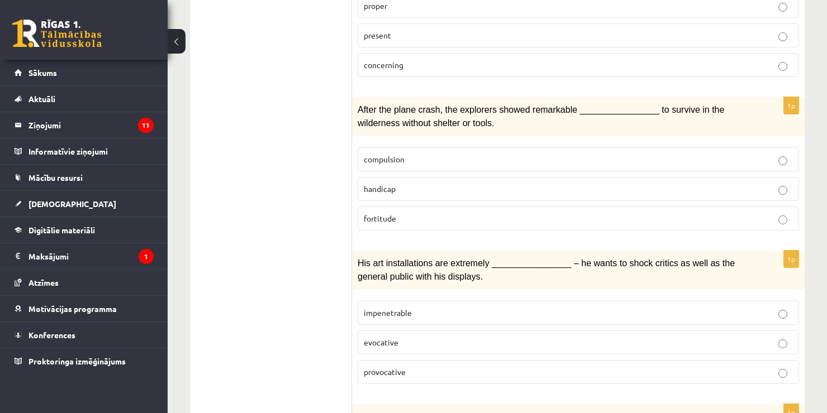
click at [430, 213] on p "fortitude" at bounding box center [578, 219] width 429 height 12
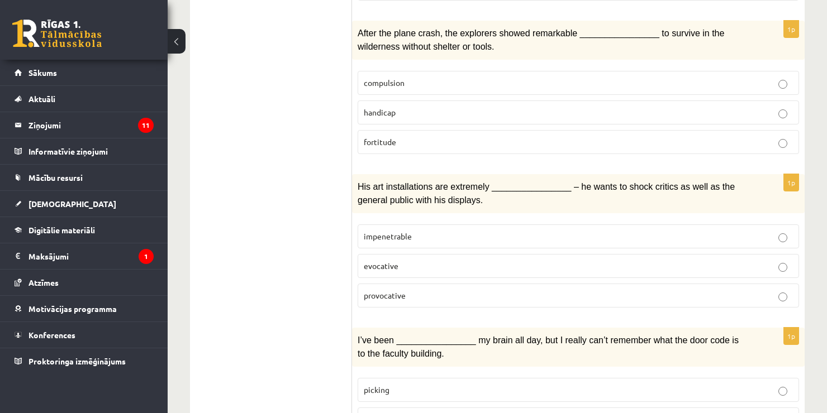
scroll to position [1019, 0]
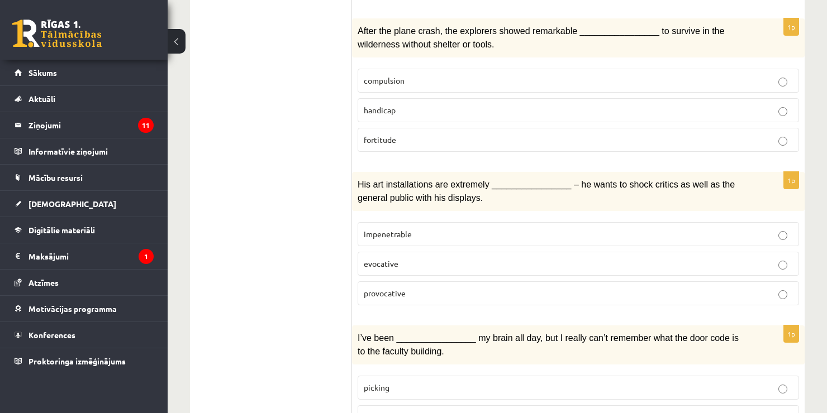
click at [401, 288] on span "provocative" at bounding box center [385, 293] width 42 height 10
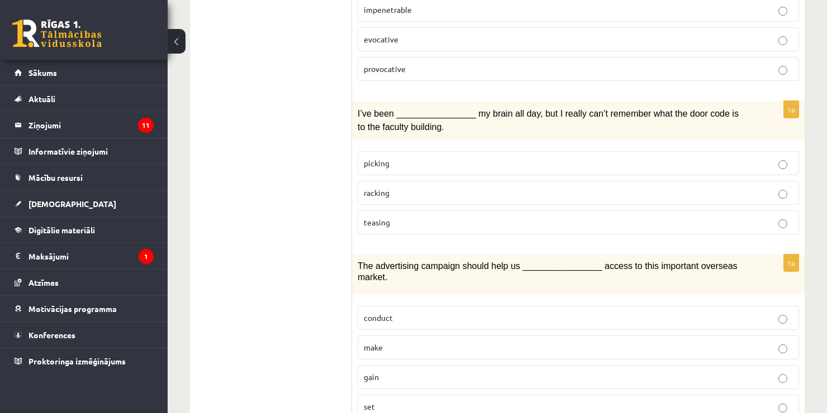
scroll to position [1284, 0]
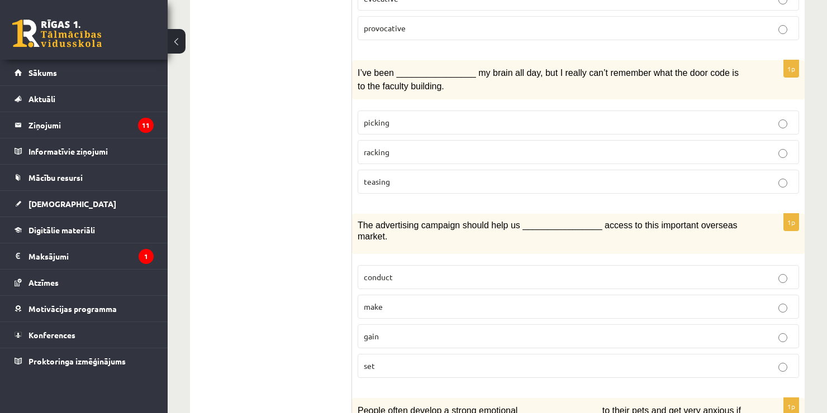
click at [396, 146] on p "racking" at bounding box center [578, 152] width 429 height 12
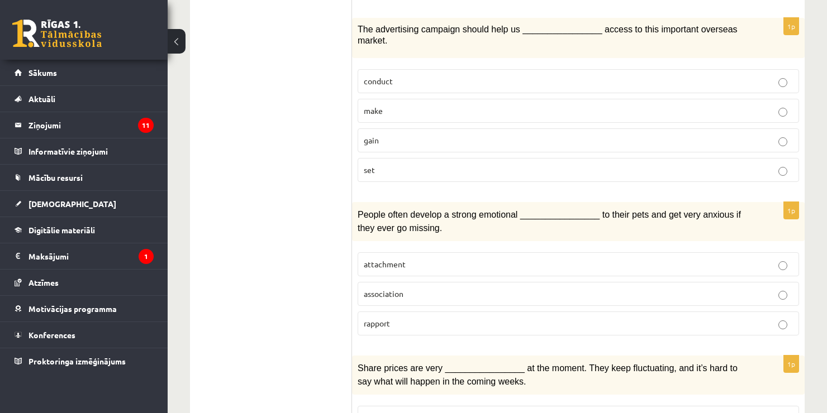
scroll to position [1497, 0]
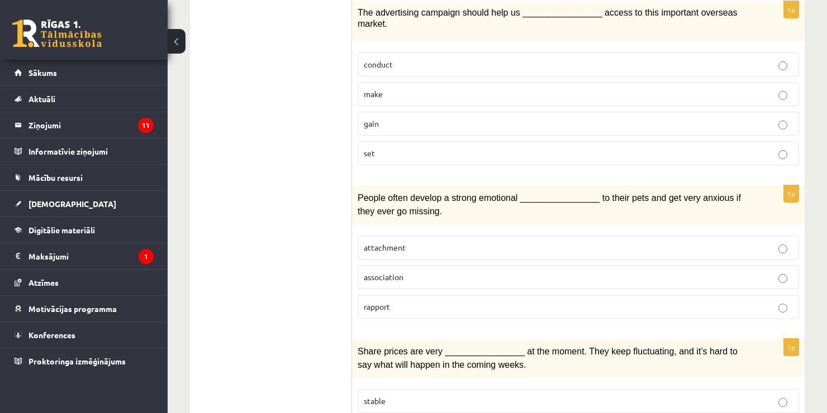
click at [397, 118] on p "gain" at bounding box center [578, 124] width 429 height 12
click at [425, 242] on p "attachment" at bounding box center [578, 248] width 429 height 12
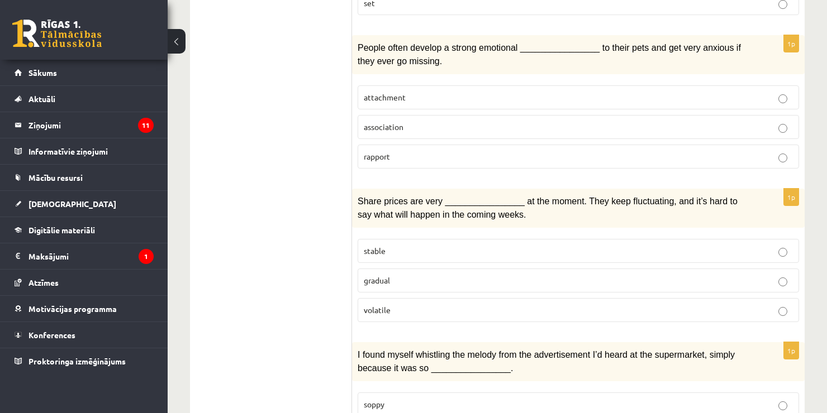
scroll to position [1711, 0]
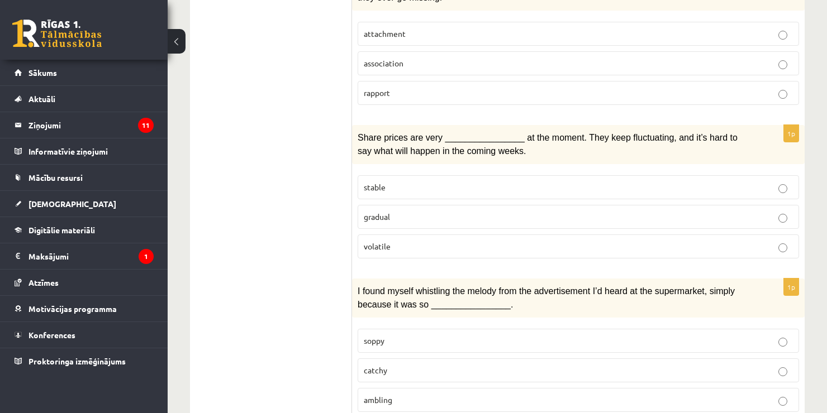
click at [484, 221] on fieldset "stable gradual volatile" at bounding box center [578, 216] width 441 height 92
click at [576, 241] on p "volatile" at bounding box center [578, 247] width 429 height 12
click at [401, 365] on p "catchy" at bounding box center [578, 371] width 429 height 12
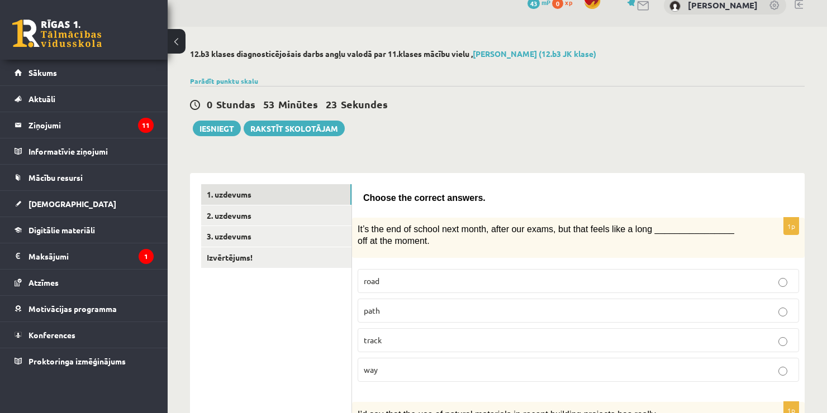
scroll to position [0, 0]
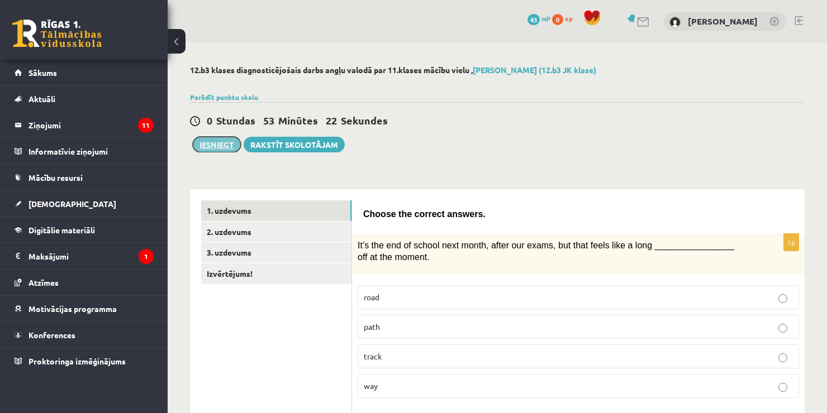
click at [225, 145] on button "Iesniegt" at bounding box center [217, 145] width 48 height 16
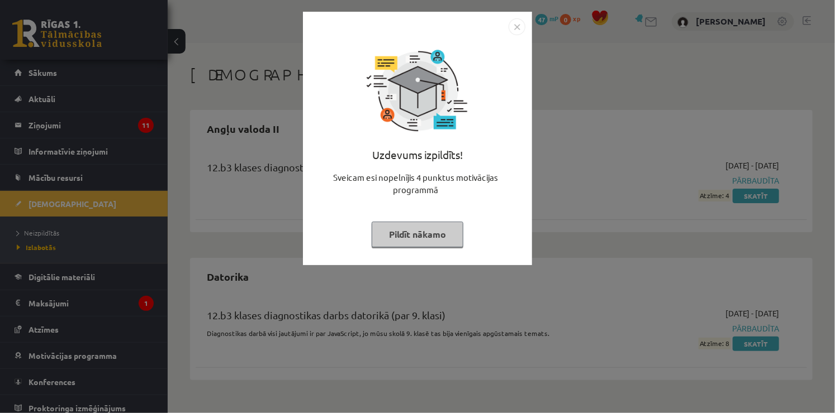
click at [444, 234] on button "Pildīt nākamo" at bounding box center [417, 235] width 92 height 26
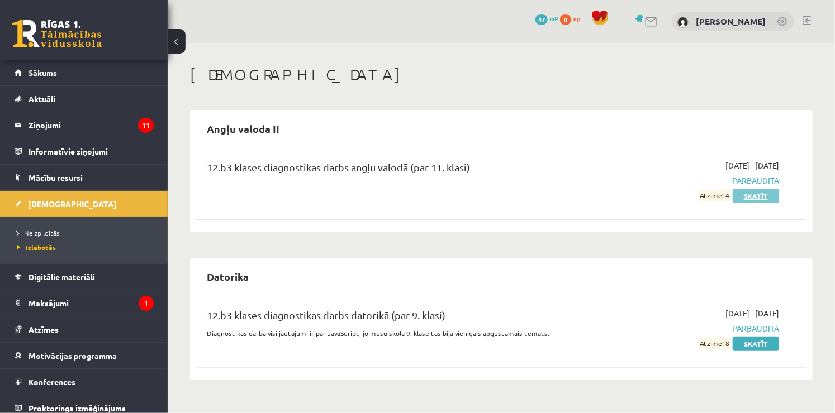
click at [747, 197] on link "Skatīt" at bounding box center [755, 196] width 46 height 15
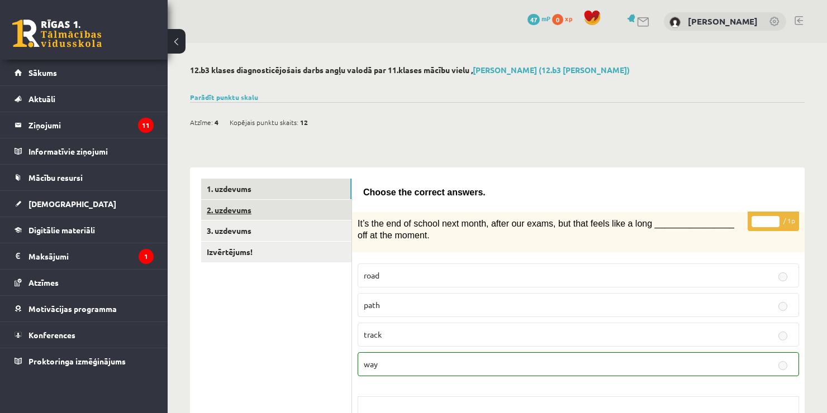
click at [281, 206] on link "2. uzdevums" at bounding box center [276, 210] width 150 height 21
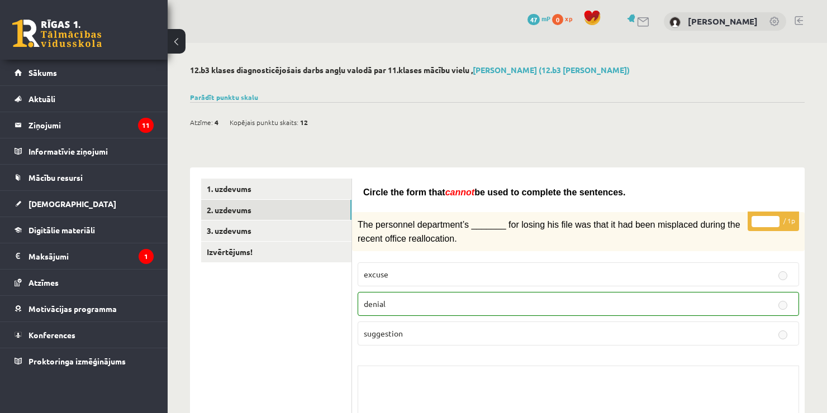
click at [587, 302] on p "denial" at bounding box center [578, 304] width 429 height 12
click at [274, 237] on link "3. uzdevums" at bounding box center [276, 231] width 150 height 21
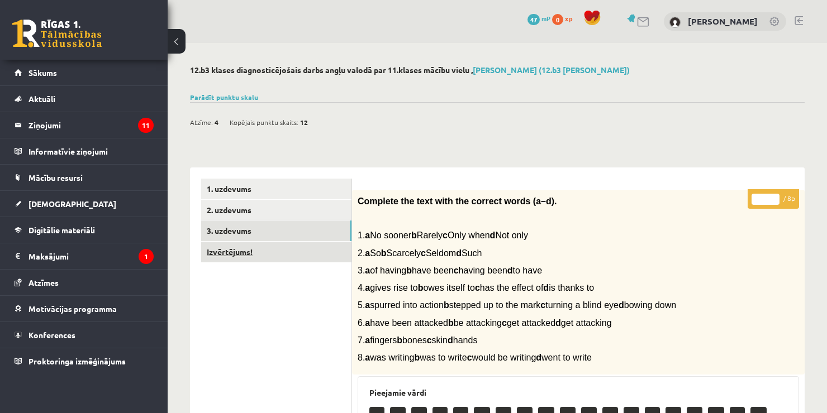
click at [258, 254] on link "Izvērtējums!" at bounding box center [276, 252] width 150 height 21
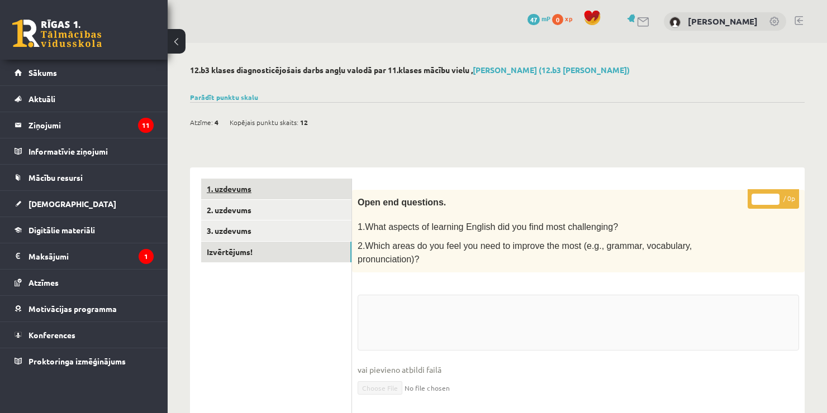
click at [269, 187] on link "1. uzdevums" at bounding box center [276, 189] width 150 height 21
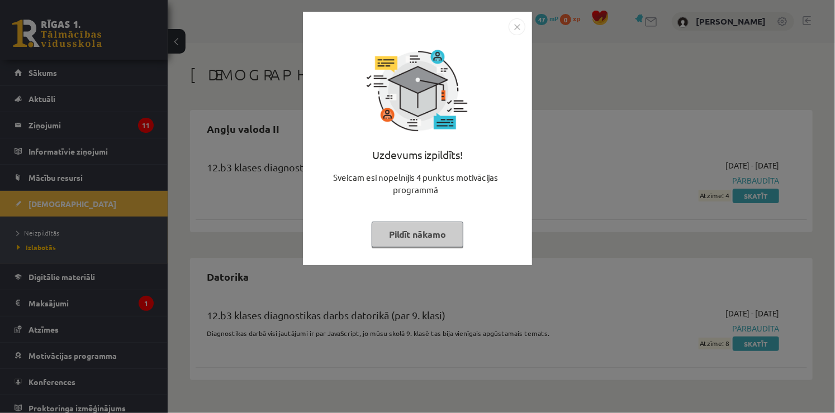
click at [437, 233] on button "Pildīt nākamo" at bounding box center [417, 235] width 92 height 26
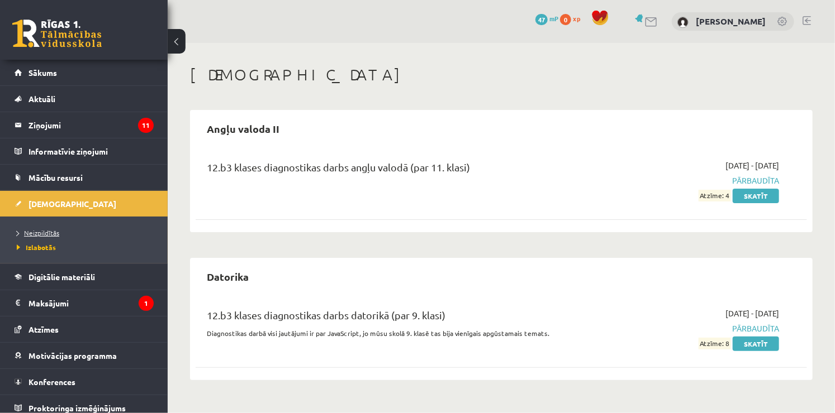
click at [58, 230] on span "Neizpildītās" at bounding box center [38, 232] width 42 height 9
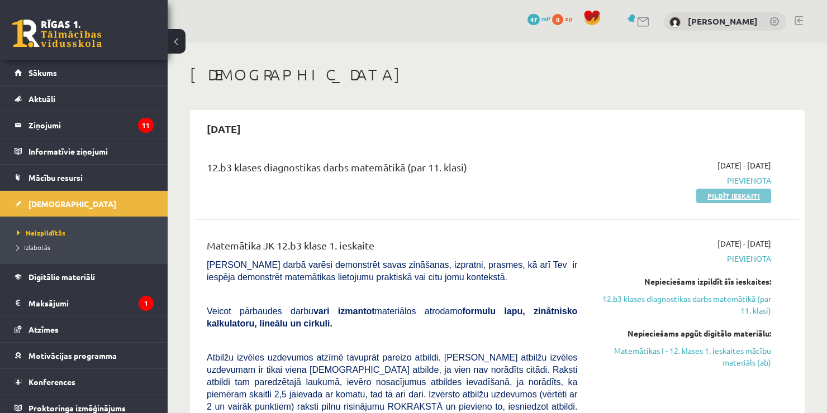
click at [742, 192] on link "Pildīt ieskaiti" at bounding box center [733, 196] width 75 height 15
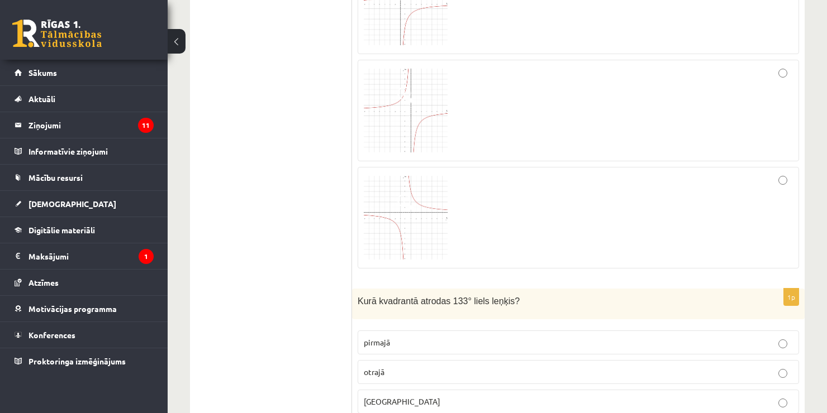
scroll to position [612, 0]
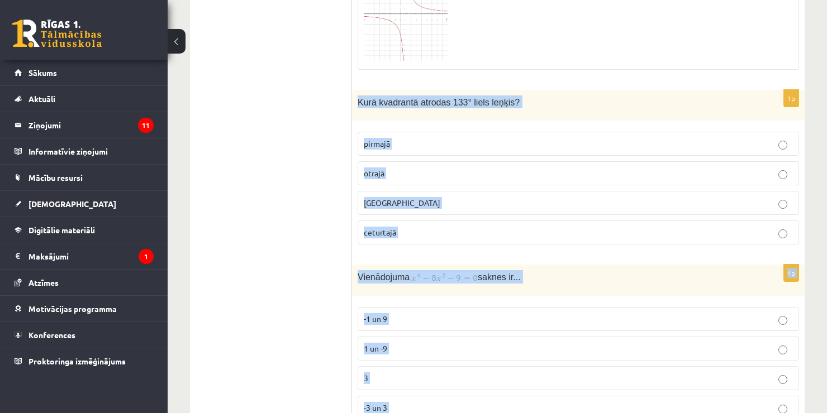
drag, startPoint x: 508, startPoint y: 364, endPoint x: 355, endPoint y: 89, distance: 314.9
copy form "Lore ipsumdolo sitamet 571° conse adipis? elitsed doeius tempori utlaboree 7d M…"
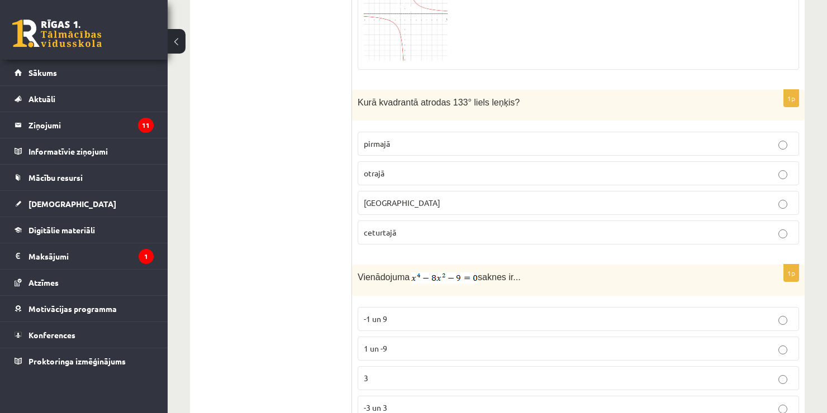
click at [679, 171] on p "otrajā" at bounding box center [578, 174] width 429 height 12
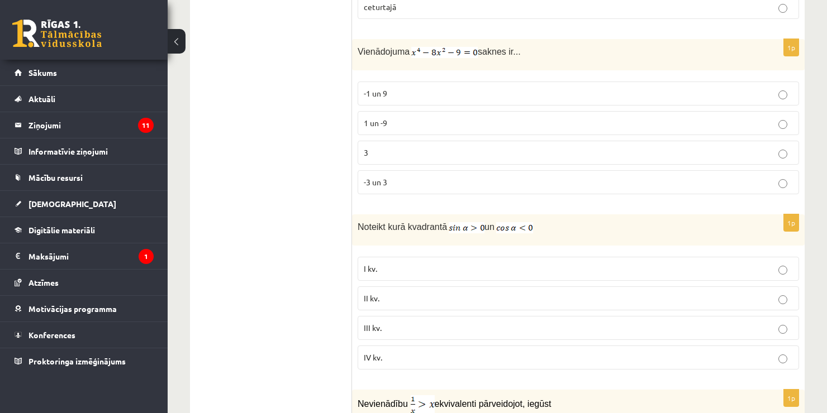
scroll to position [845, 0]
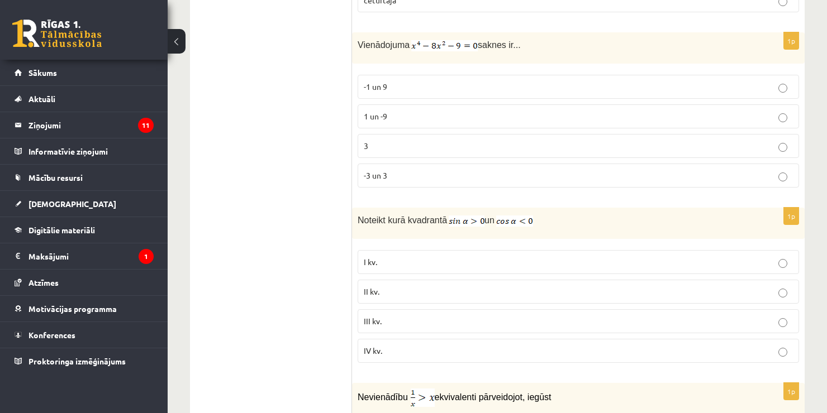
click at [420, 96] on label "-1 un 9" at bounding box center [578, 87] width 441 height 24
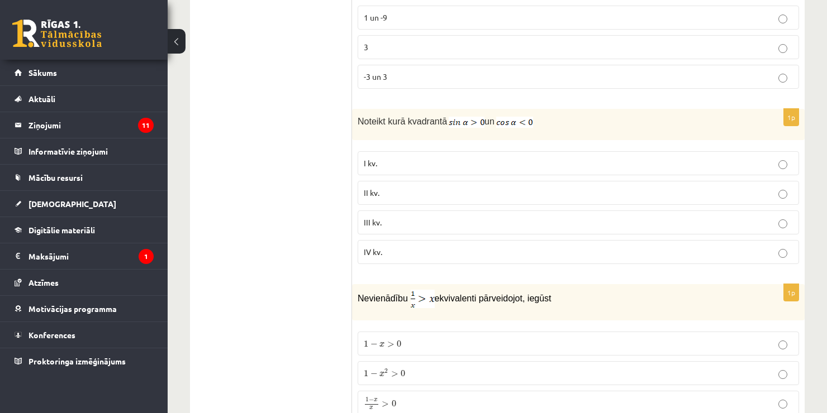
scroll to position [990, 0]
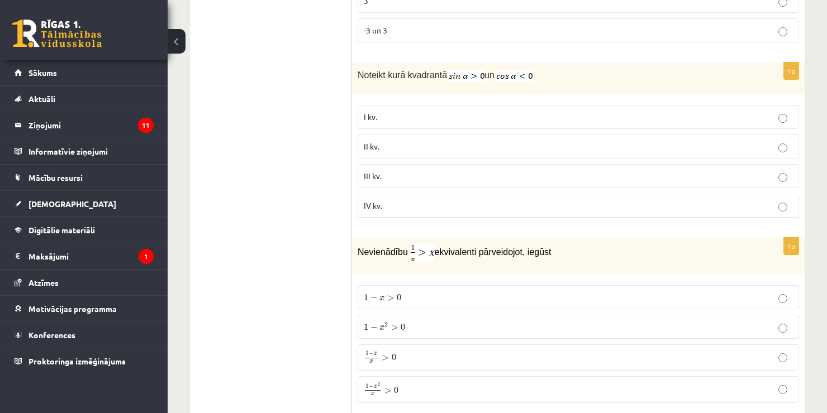
click at [386, 151] on label "II kv." at bounding box center [578, 147] width 441 height 24
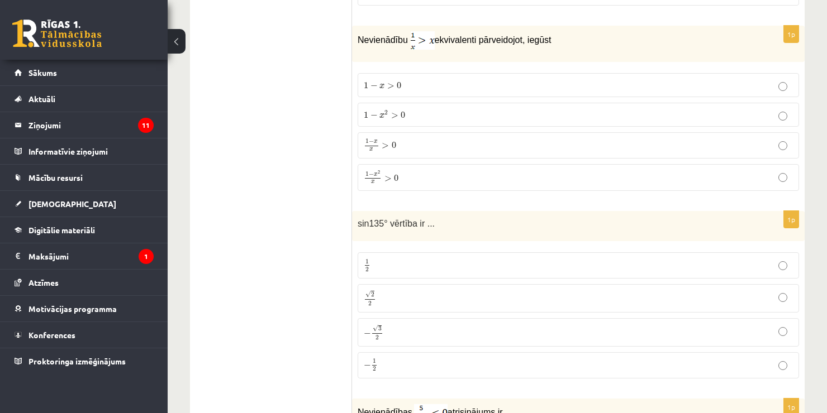
scroll to position [1235, 0]
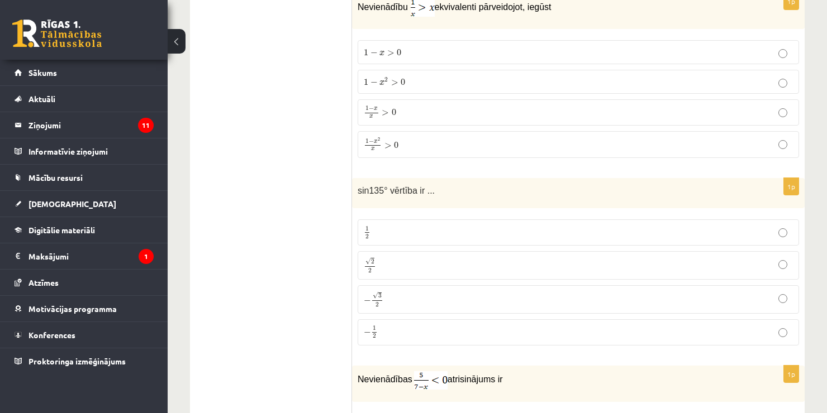
click at [432, 40] on label "1 − x > 0 1 − x > 0" at bounding box center [578, 52] width 441 height 24
click at [394, 109] on span "0" at bounding box center [394, 112] width 4 height 7
click at [406, 261] on p "√ 2 2 2 2" at bounding box center [578, 266] width 429 height 16
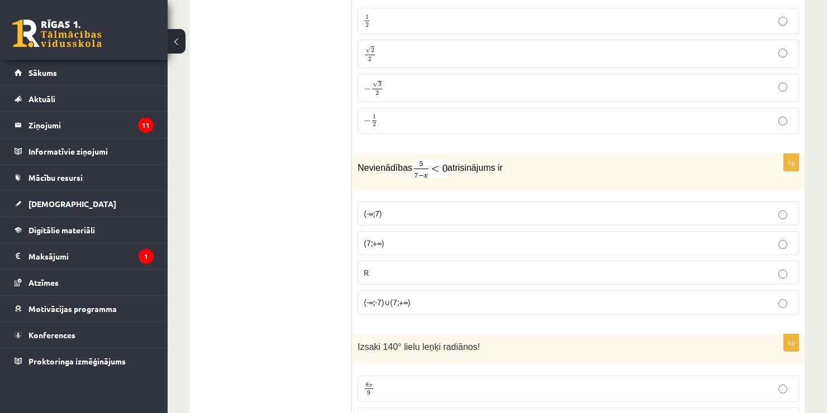
scroll to position [1480, 0]
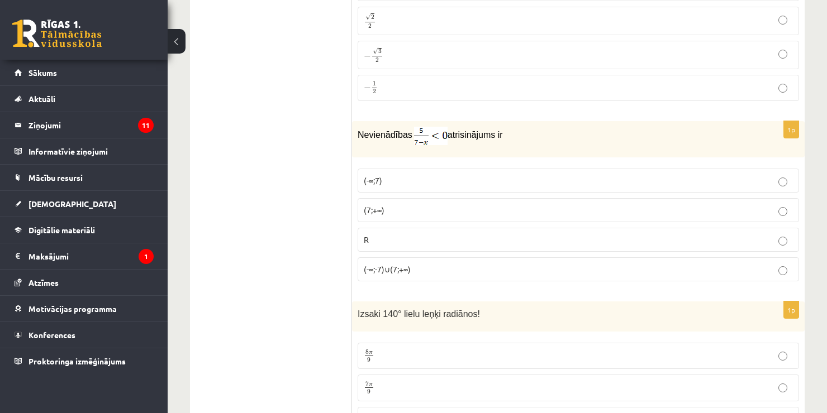
click at [383, 266] on p "(-∞;-7)∪(7;+∞)" at bounding box center [578, 270] width 429 height 12
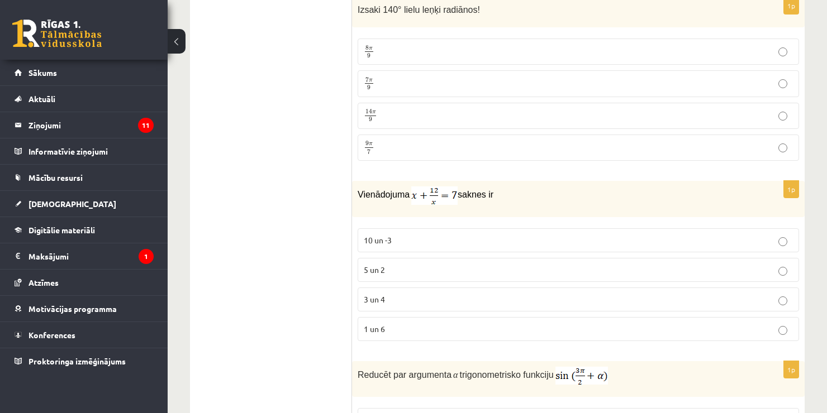
scroll to position [1798, 0]
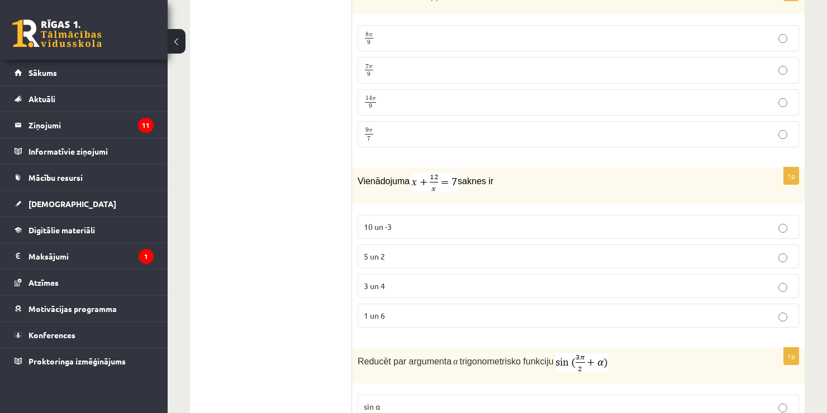
click at [388, 63] on p "7 π 9 7 π 9" at bounding box center [578, 70] width 429 height 14
click at [388, 228] on label "10 un -3" at bounding box center [578, 227] width 441 height 24
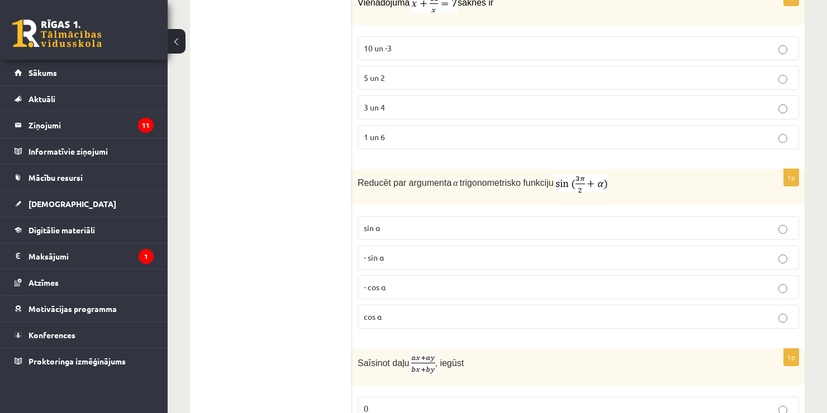
scroll to position [1990, 0]
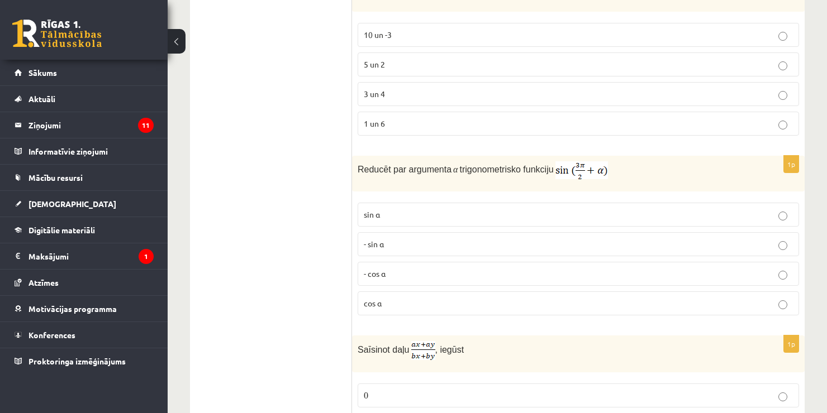
click at [403, 244] on label "- sin ⁡α" at bounding box center [578, 244] width 441 height 24
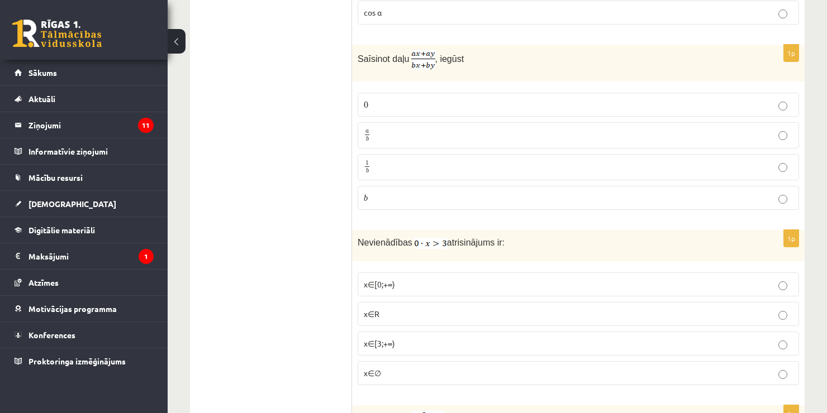
scroll to position [2288, 0]
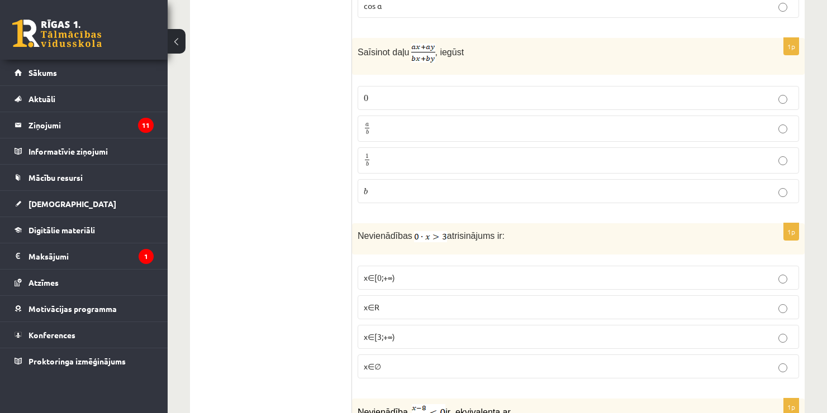
click at [443, 100] on fieldset "0 0 a b a b 1 b 1 b b b" at bounding box center [578, 143] width 441 height 126
click at [731, 86] on label "0 0" at bounding box center [578, 98] width 441 height 24
click at [458, 154] on p "1 b 1 b" at bounding box center [578, 161] width 429 height 14
click at [419, 331] on p "x∈[3;+∞)" at bounding box center [578, 337] width 429 height 12
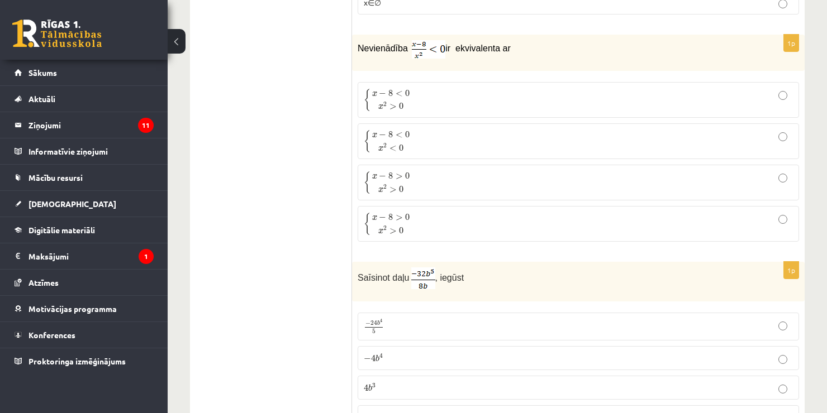
scroll to position [2638, 0]
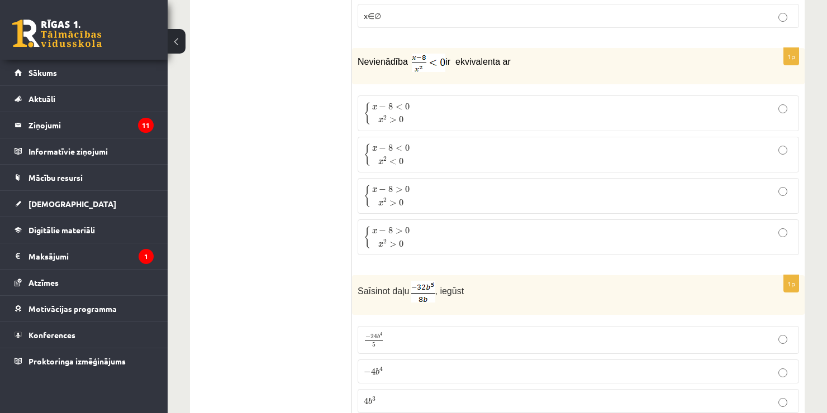
click at [447, 104] on p "{ x − 8 < 0 x 2 > 0 { x − 8 < 0 x 2 > 0" at bounding box center [578, 113] width 429 height 23
click at [433, 187] on p "{ x − 8 > 0 x 2 > 0 { x − 8 > 0 x 2 > 0" at bounding box center [578, 195] width 429 height 23
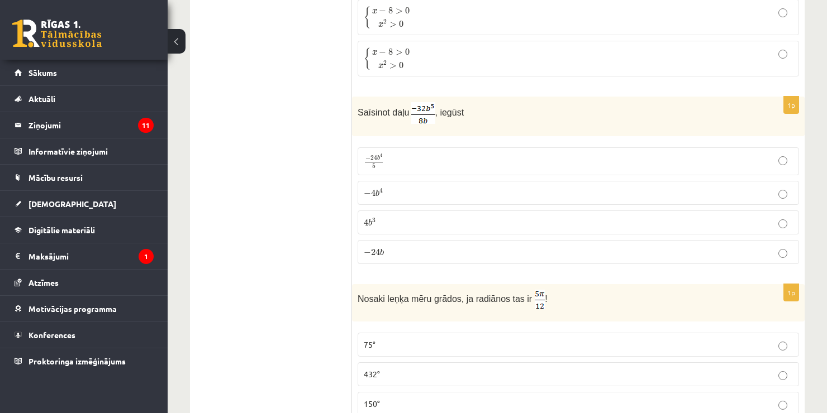
scroll to position [2870, 0]
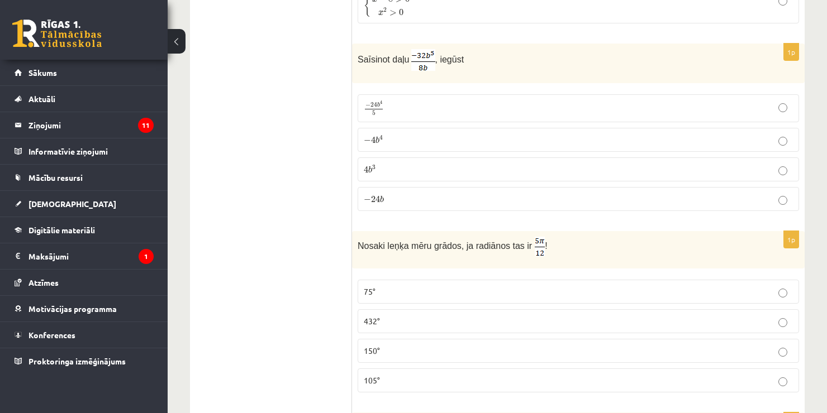
click at [386, 164] on p "4 b 3 4 b 3" at bounding box center [578, 170] width 429 height 12
click at [379, 345] on p "150°" at bounding box center [578, 351] width 429 height 12
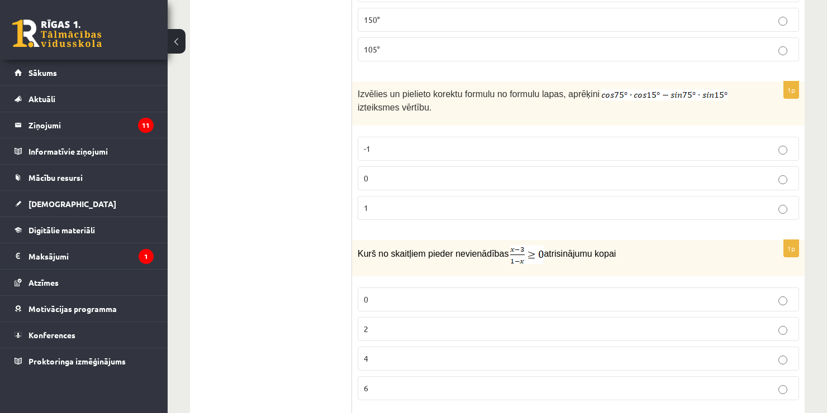
scroll to position [3254, 0]
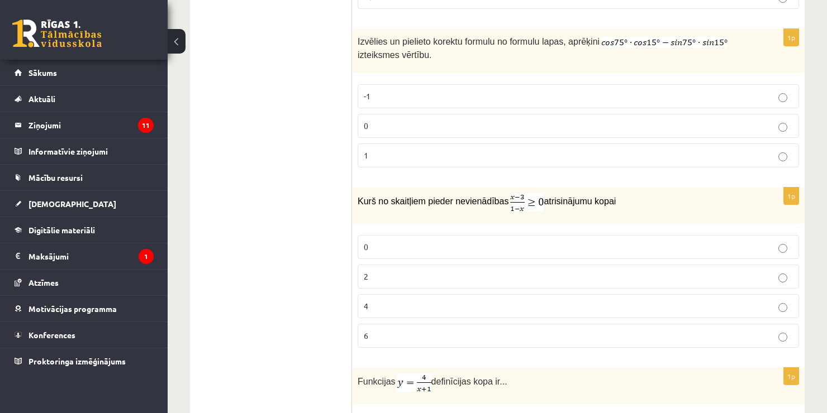
click at [394, 150] on p "1" at bounding box center [578, 156] width 429 height 12
click at [380, 301] on p "4" at bounding box center [578, 307] width 429 height 12
click at [433, 271] on p "2" at bounding box center [578, 277] width 429 height 12
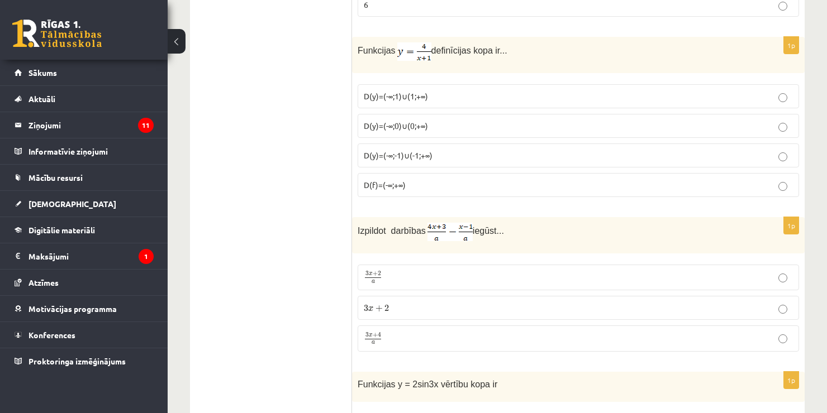
scroll to position [3599, 0]
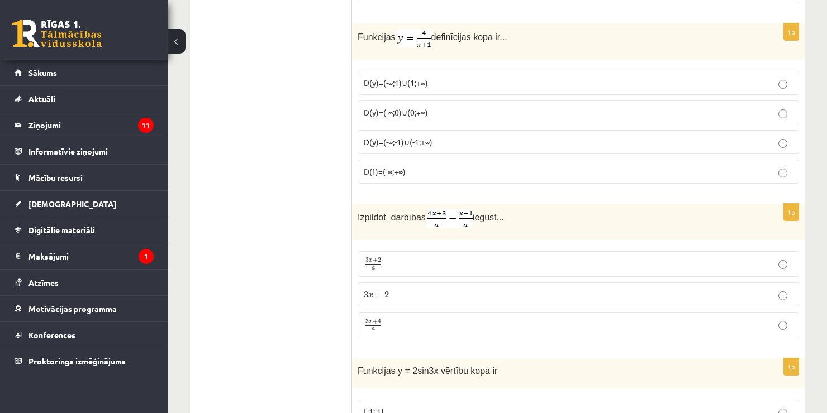
click at [413, 78] on span "D(y)=(-∞;1)∪(1;+∞)" at bounding box center [396, 83] width 64 height 10
click at [409, 258] on p "3 x + 2 a 3 x + 2 a" at bounding box center [578, 264] width 429 height 13
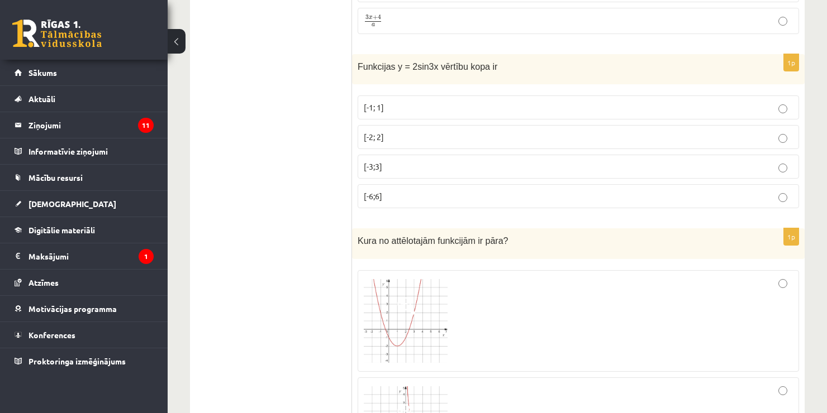
scroll to position [3910, 0]
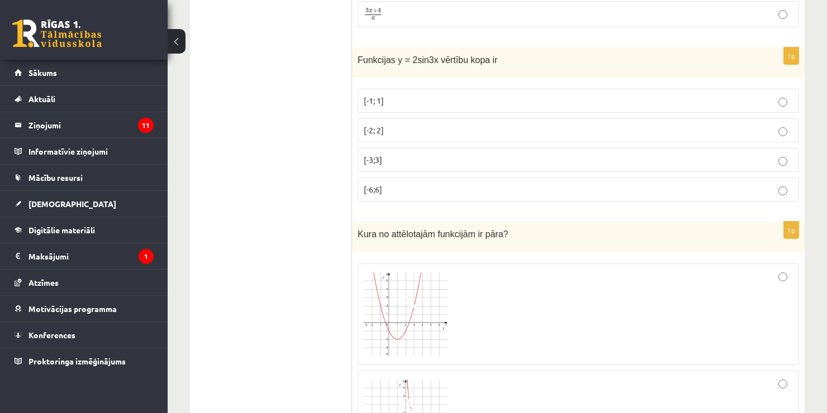
click at [387, 125] on p "[-2; 2]" at bounding box center [578, 131] width 429 height 12
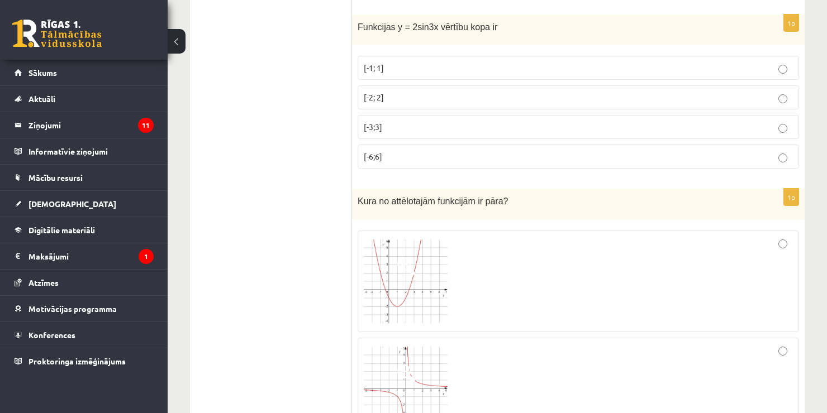
scroll to position [3936, 0]
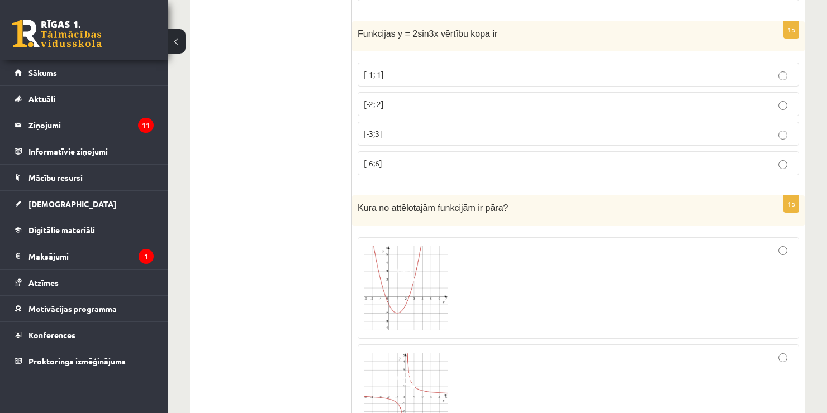
click at [650, 383] on div at bounding box center [578, 395] width 429 height 89
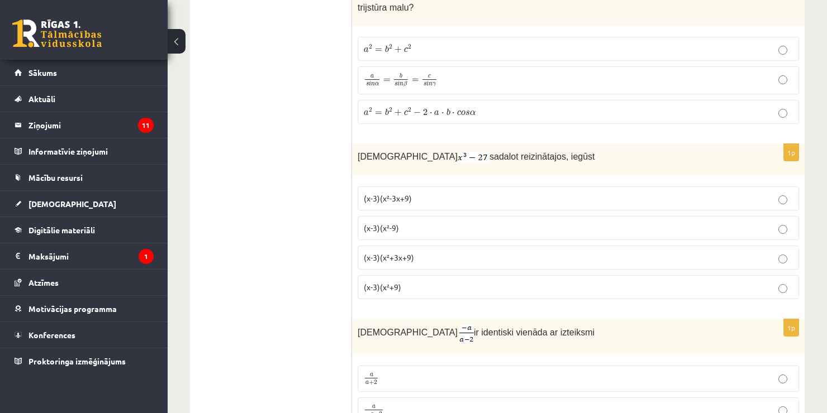
scroll to position [4439, 0]
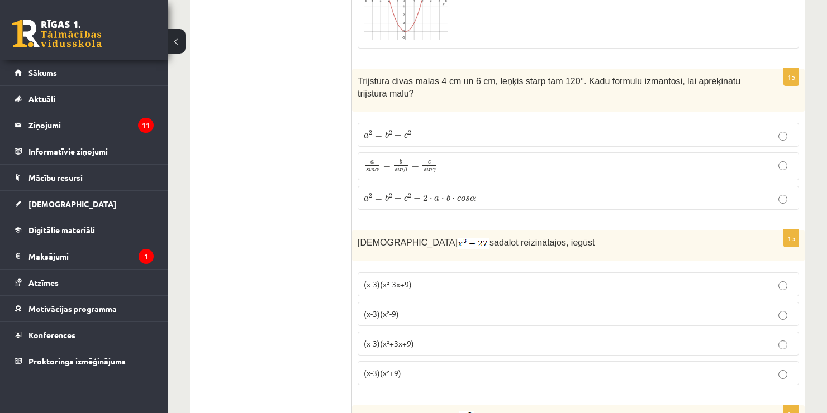
click at [408, 131] on span "c 2" at bounding box center [408, 135] width 8 height 8
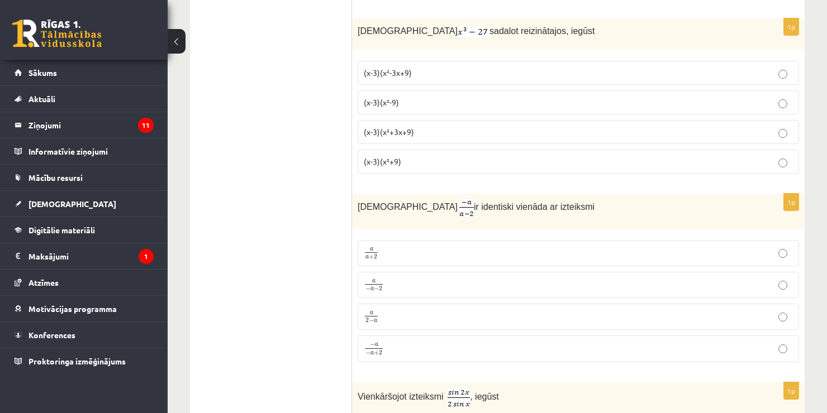
scroll to position [4658, 0]
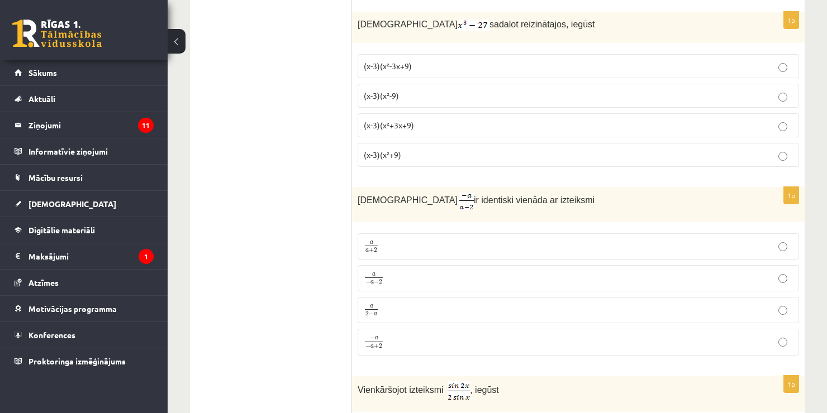
click at [433, 54] on label "(x-3)(x²-3x+9)" at bounding box center [578, 66] width 441 height 24
click at [448, 240] on p "a a + 2 a a + 2" at bounding box center [578, 247] width 429 height 14
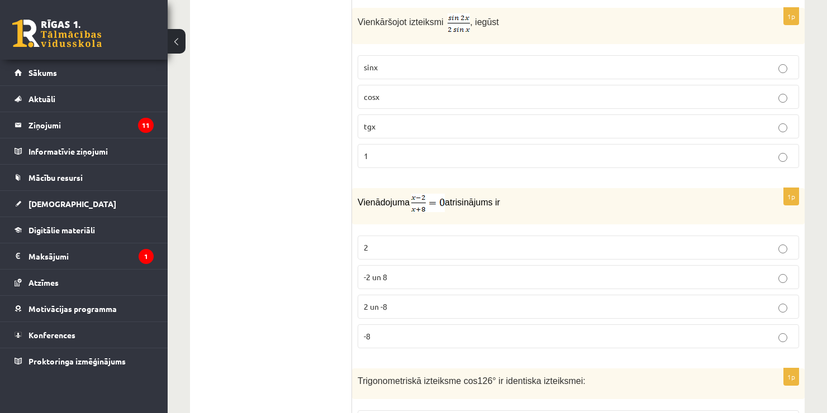
scroll to position [5019, 0]
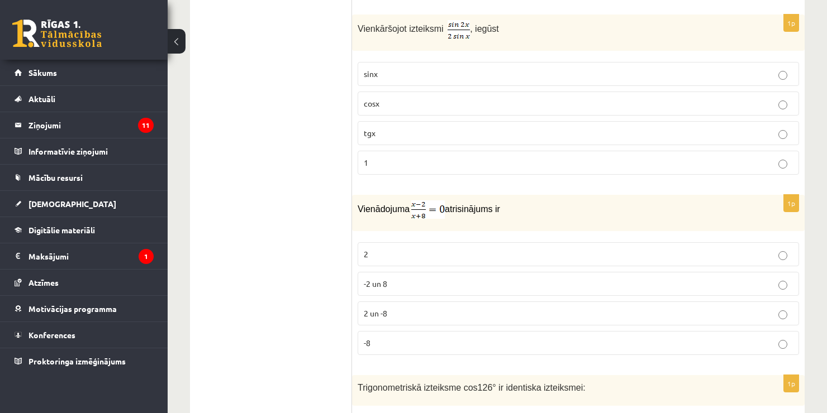
click at [398, 278] on p "-2 un 8" at bounding box center [578, 284] width 429 height 12
click at [373, 151] on label "1" at bounding box center [578, 163] width 441 height 24
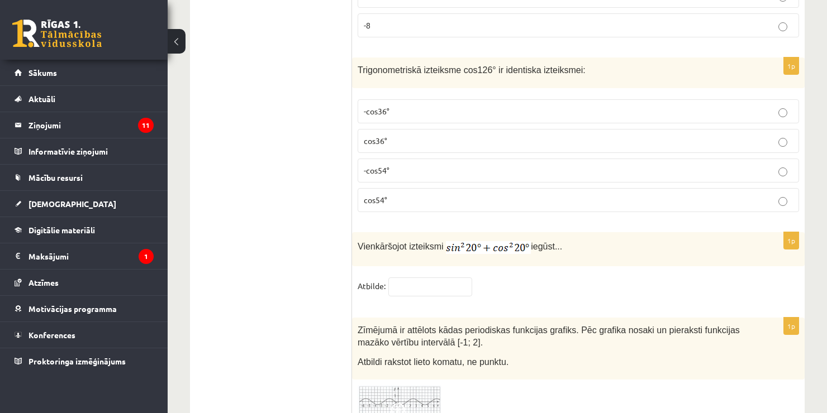
scroll to position [5344, 0]
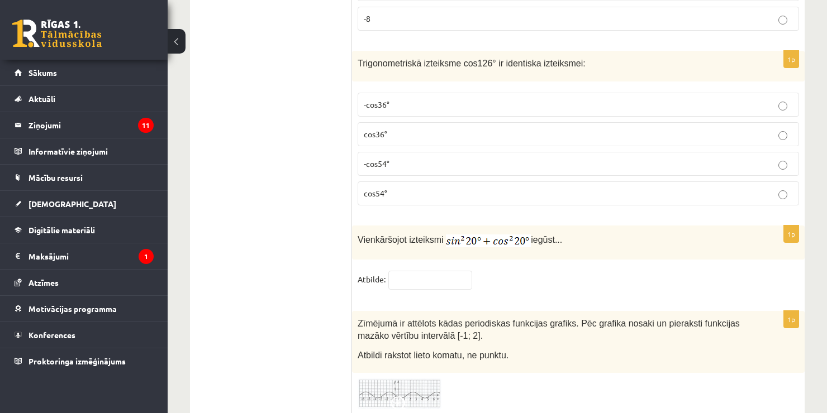
click at [388, 159] on span "-cos54°" at bounding box center [377, 164] width 26 height 10
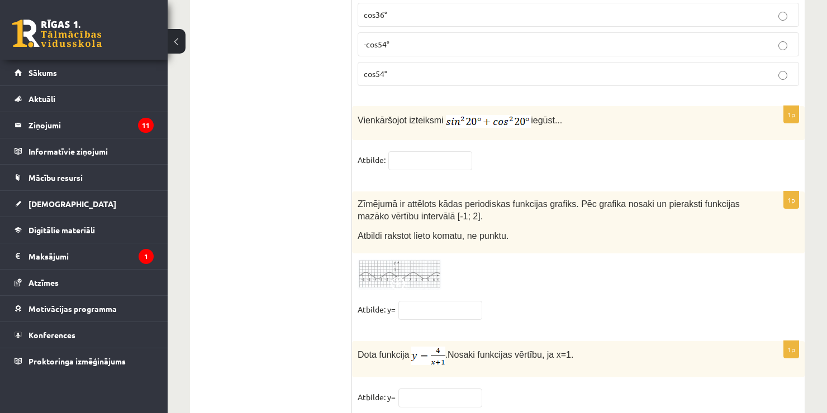
scroll to position [5475, 0]
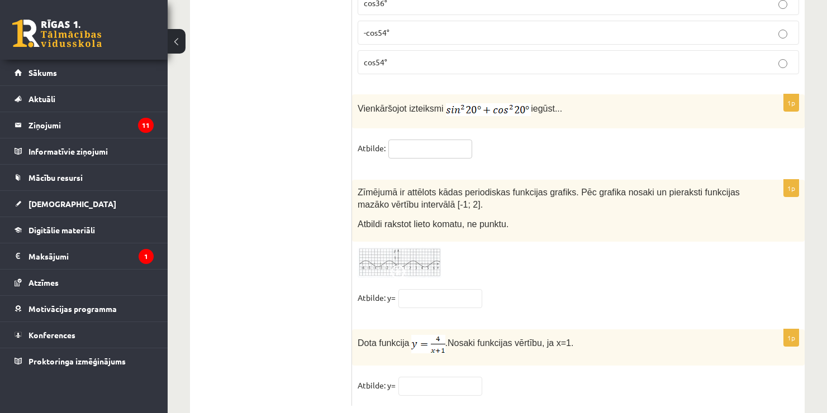
click at [421, 140] on input "text" at bounding box center [430, 149] width 84 height 19
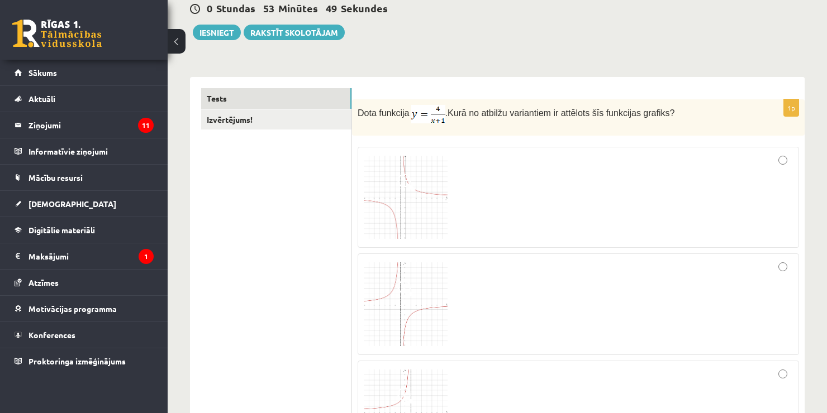
scroll to position [0, 0]
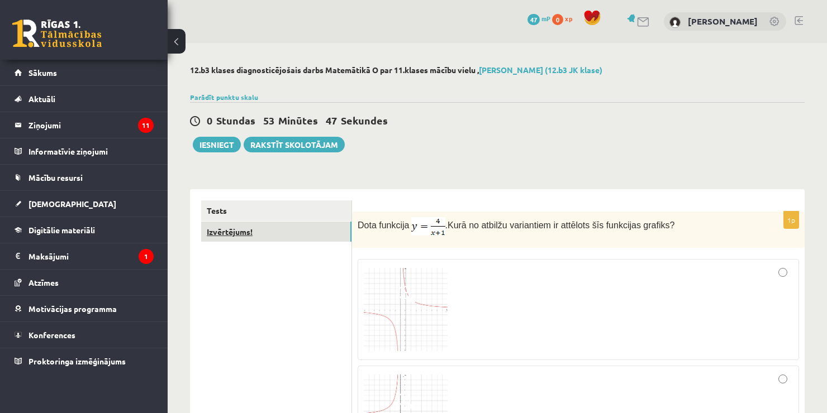
click at [285, 235] on link "Izvērtējums!" at bounding box center [276, 232] width 150 height 21
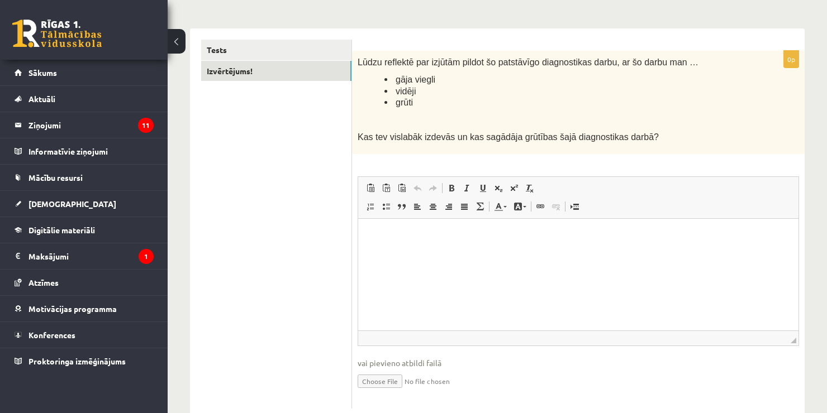
scroll to position [168, 0]
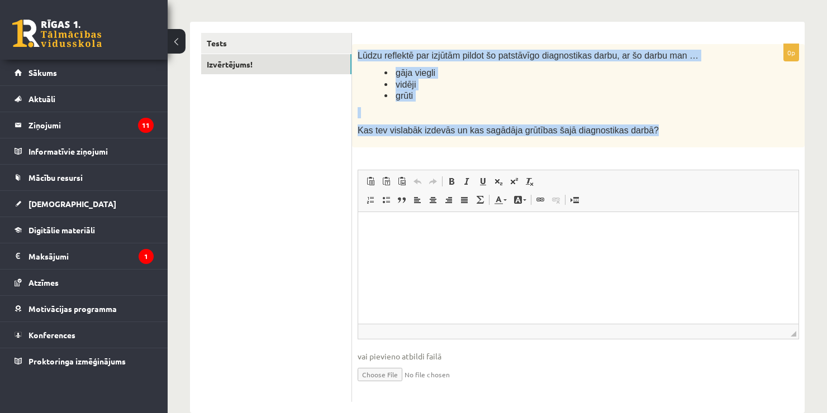
drag, startPoint x: 635, startPoint y: 130, endPoint x: 356, endPoint y: 58, distance: 287.9
click at [356, 58] on div "Lūdzu reflektē par izjūtām pildot šo patstāvīgo diagnostikas darbu, ar šo darbu…" at bounding box center [578, 95] width 452 height 103
copy div "Lūdzu reflektē par izjūtām pildot šo patstāvīgo diagnostikas darbu, ar šo darbu…"
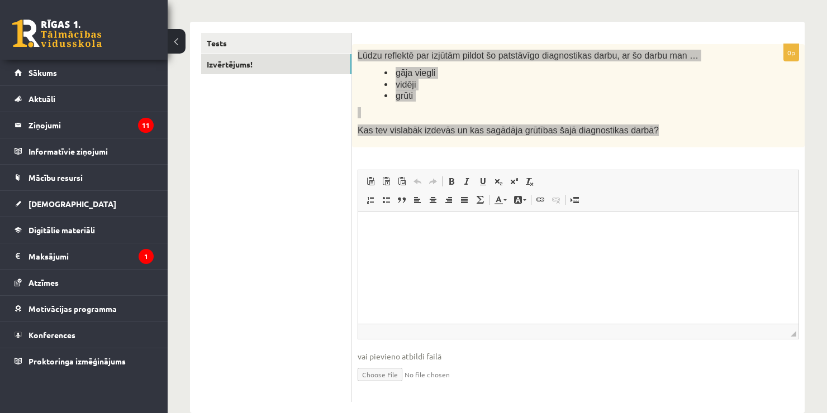
click at [431, 246] on html at bounding box center [578, 229] width 440 height 34
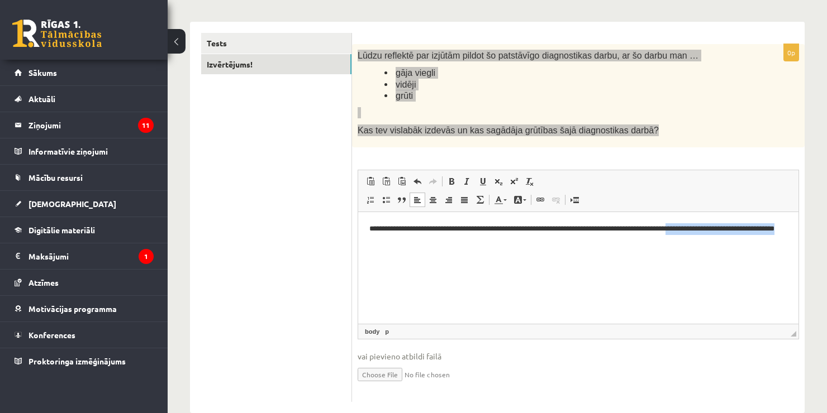
drag, startPoint x: 447, startPoint y: 246, endPoint x: 712, endPoint y: 226, distance: 265.5
click at [712, 226] on p "**********" at bounding box center [578, 234] width 418 height 23
copy p "**********"
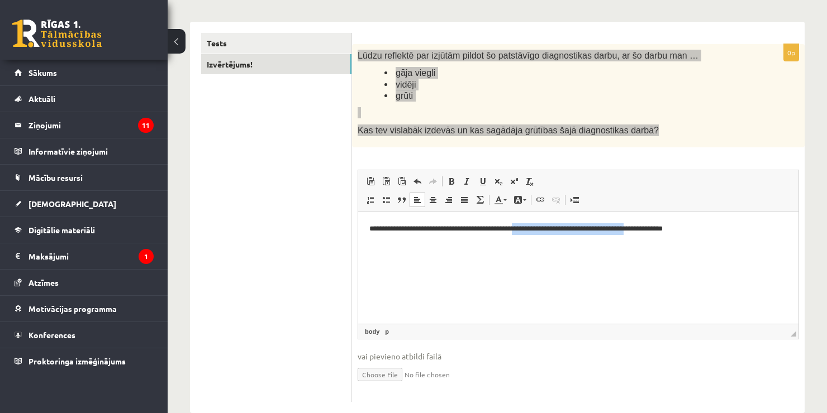
drag, startPoint x: 666, startPoint y: 226, endPoint x: 533, endPoint y: 229, distance: 133.5
click at [533, 229] on p "**********" at bounding box center [578, 229] width 418 height 12
click at [582, 230] on p "**********" at bounding box center [578, 229] width 418 height 12
click at [676, 233] on p "**********" at bounding box center [578, 229] width 418 height 12
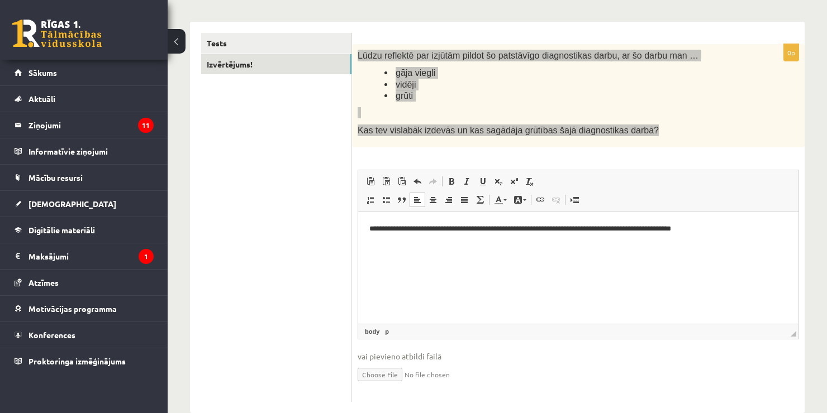
click at [730, 236] on html "**********" at bounding box center [578, 229] width 440 height 34
click at [715, 223] on p "**********" at bounding box center [578, 229] width 418 height 12
click at [740, 227] on p "**********" at bounding box center [578, 229] width 418 height 12
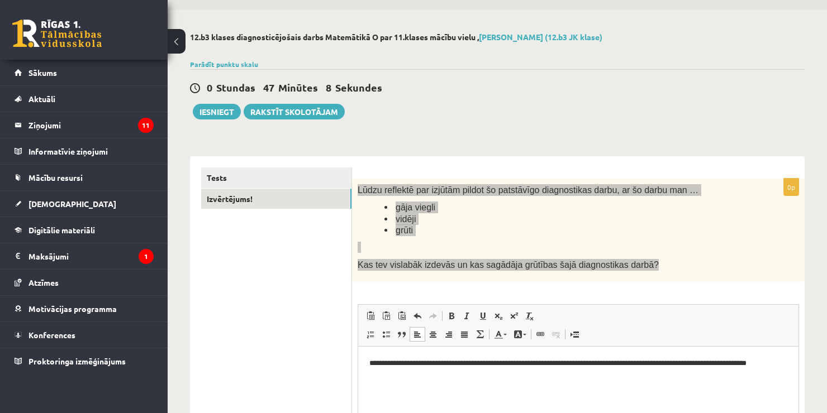
scroll to position [25, 0]
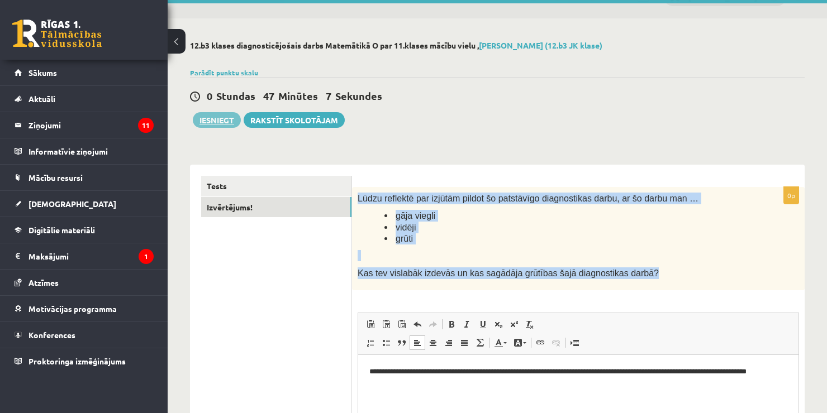
click at [232, 120] on button "Iesniegt" at bounding box center [217, 120] width 48 height 16
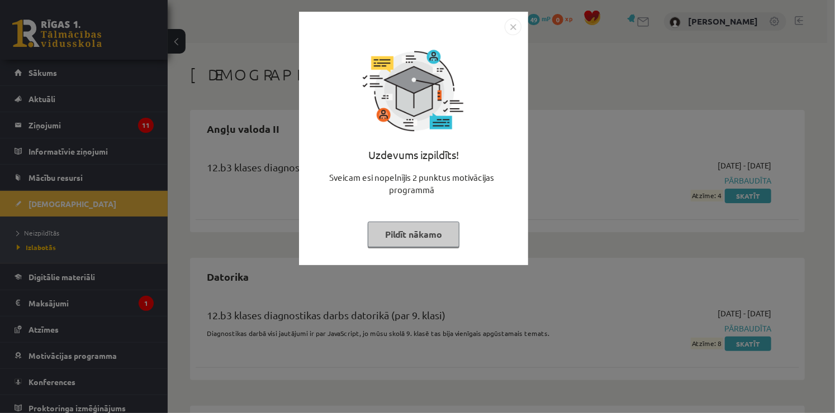
click at [430, 222] on button "Pildīt nākamo" at bounding box center [414, 235] width 92 height 26
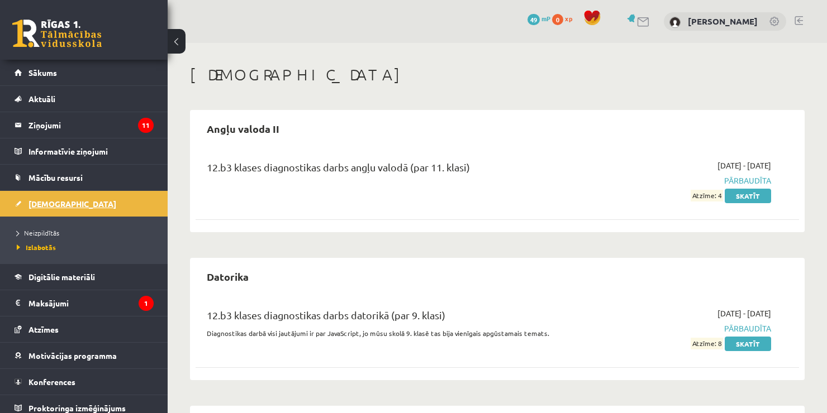
click at [56, 200] on span "[DEMOGRAPHIC_DATA]" at bounding box center [72, 204] width 88 height 10
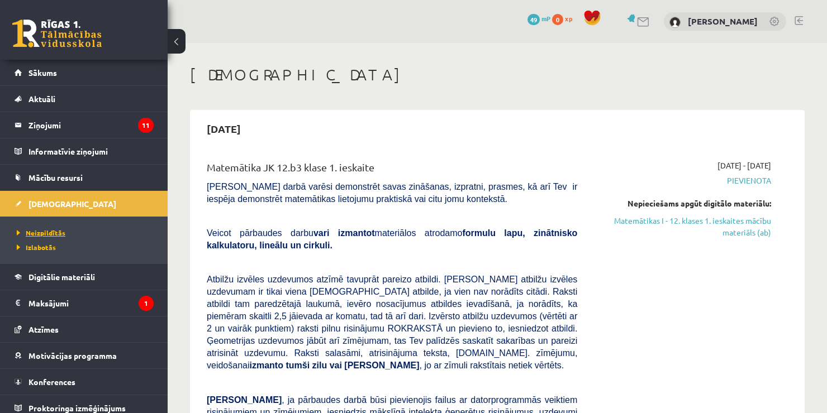
click at [36, 230] on span "Neizpildītās" at bounding box center [41, 232] width 49 height 9
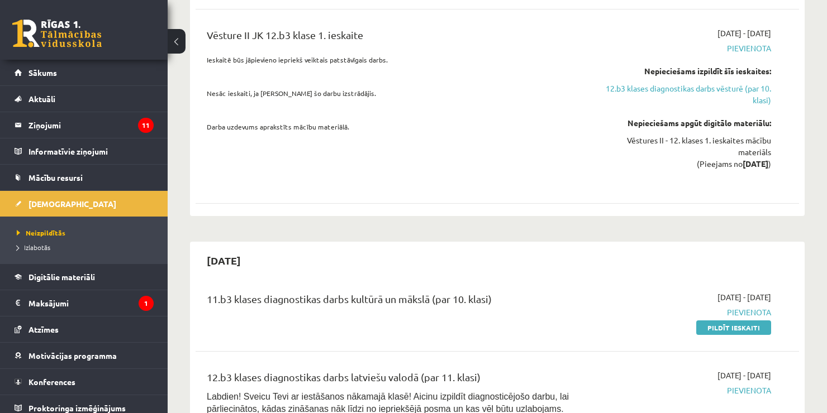
scroll to position [1072, 0]
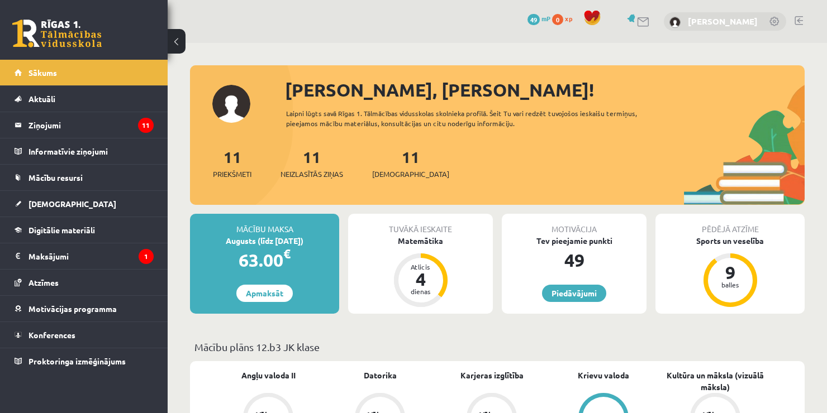
click at [755, 21] on link "[PERSON_NAME]" at bounding box center [723, 21] width 70 height 11
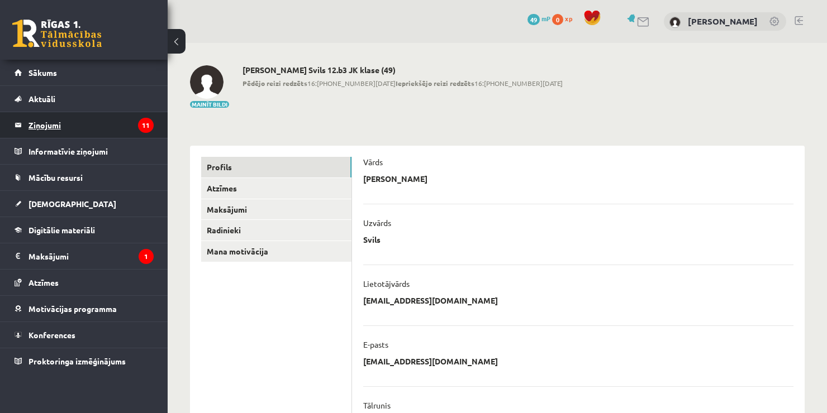
click at [38, 130] on legend "Ziņojumi 11" at bounding box center [90, 125] width 125 height 26
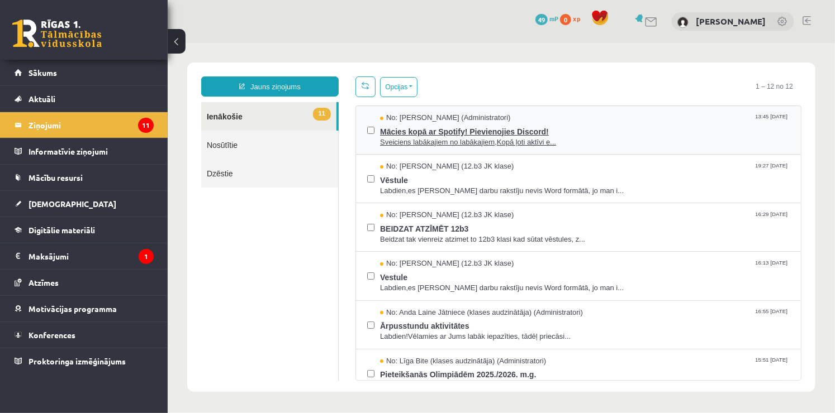
click at [477, 137] on span "Sveiciens labākajiem no labākajiem,Kopā ļoti aktīvi e..." at bounding box center [583, 142] width 409 height 11
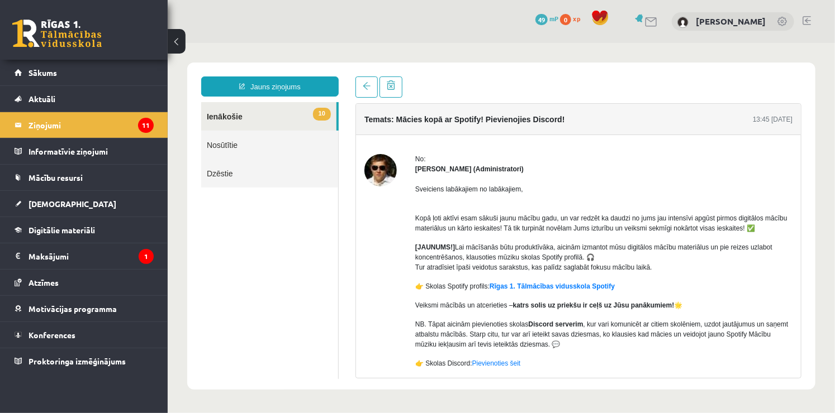
click at [826, 156] on body "Jauns ziņojums 10 Ienākošie Nosūtītie Dzēstie ** ********* ********* ******* Te…" at bounding box center [500, 225] width 667 height 366
click at [115, 127] on legend "Ziņojumi 11" at bounding box center [90, 125] width 125 height 26
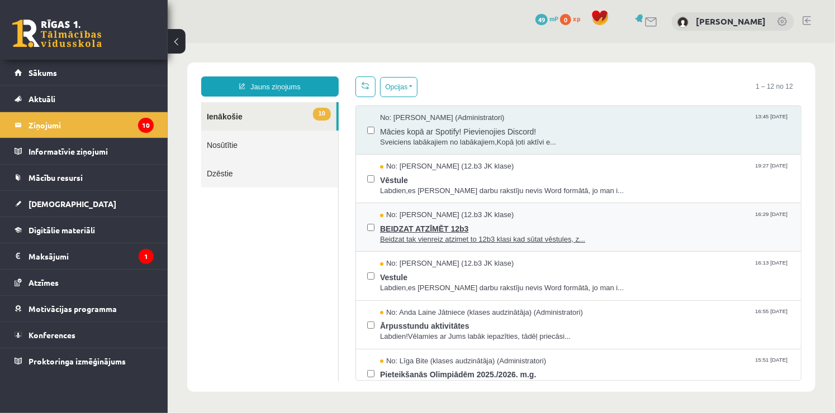
click at [644, 223] on span "BEIDZAT ATZĪMĒT 12b3" at bounding box center [583, 227] width 409 height 14
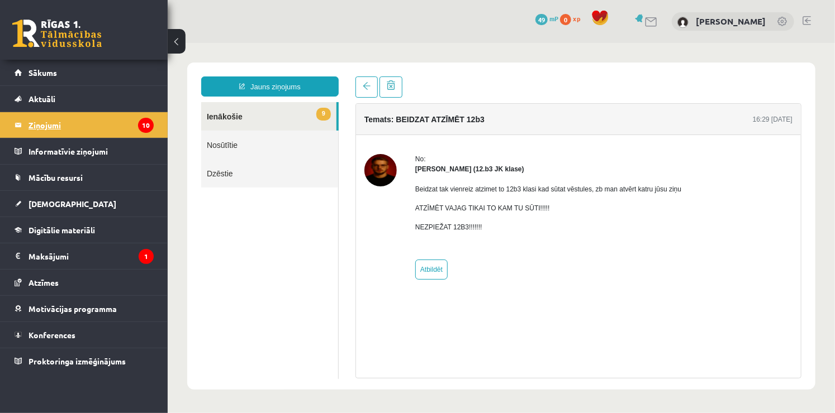
click at [118, 125] on legend "Ziņojumi 10" at bounding box center [90, 125] width 125 height 26
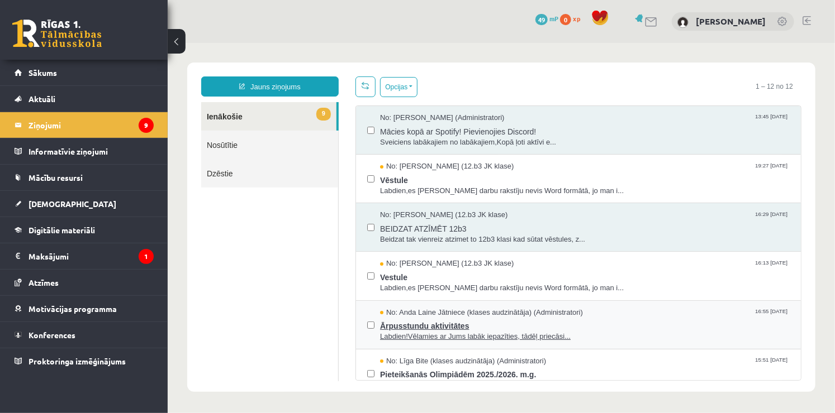
click at [607, 335] on span "Labdien!Vēlamies ar Jums labāk iepazīties, tādēļ priecāsi..." at bounding box center [583, 336] width 409 height 11
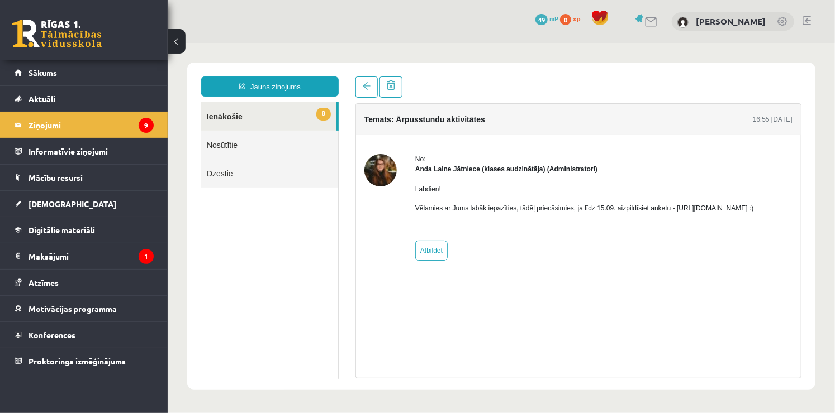
click at [128, 131] on legend "Ziņojumi 9" at bounding box center [90, 125] width 125 height 26
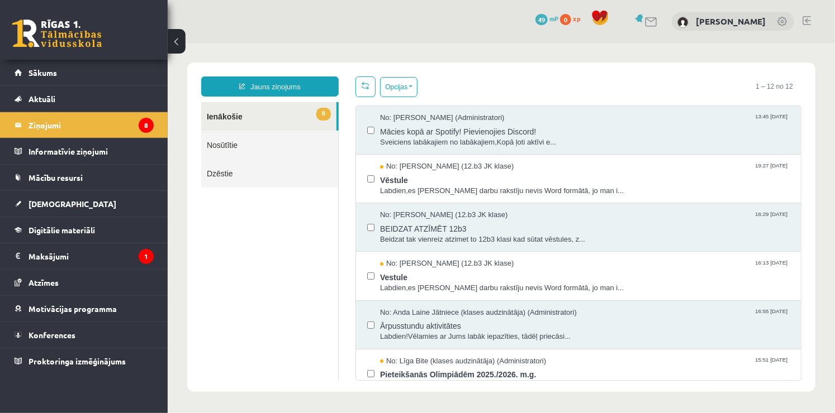
click at [230, 153] on link "Nosūtītie" at bounding box center [269, 144] width 137 height 28
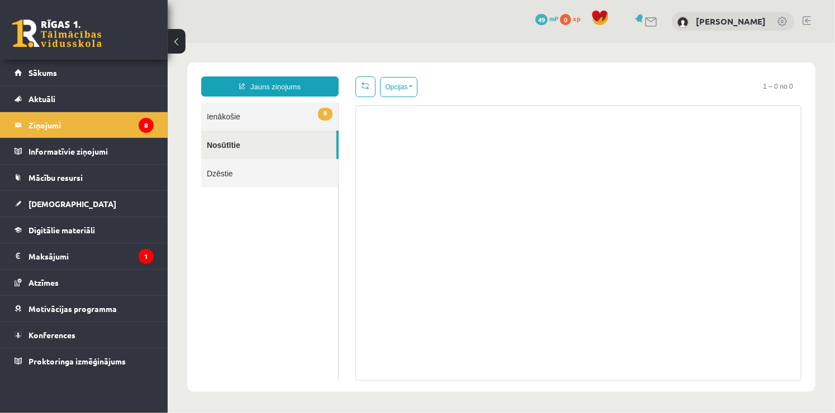
click at [289, 123] on link "8 Ienākošie" at bounding box center [269, 116] width 137 height 28
